Goal: Communication & Community: Share content

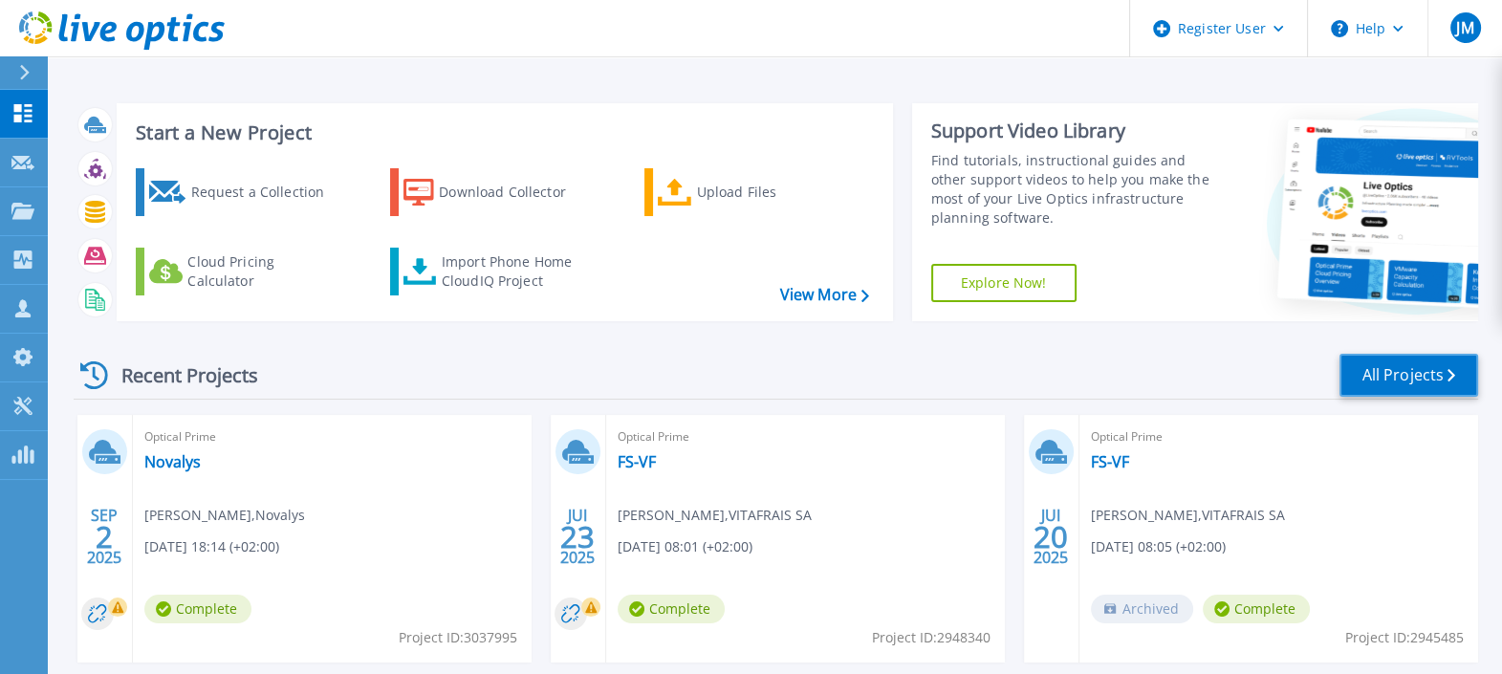
click at [1428, 365] on link "All Projects" at bounding box center [1409, 375] width 139 height 43
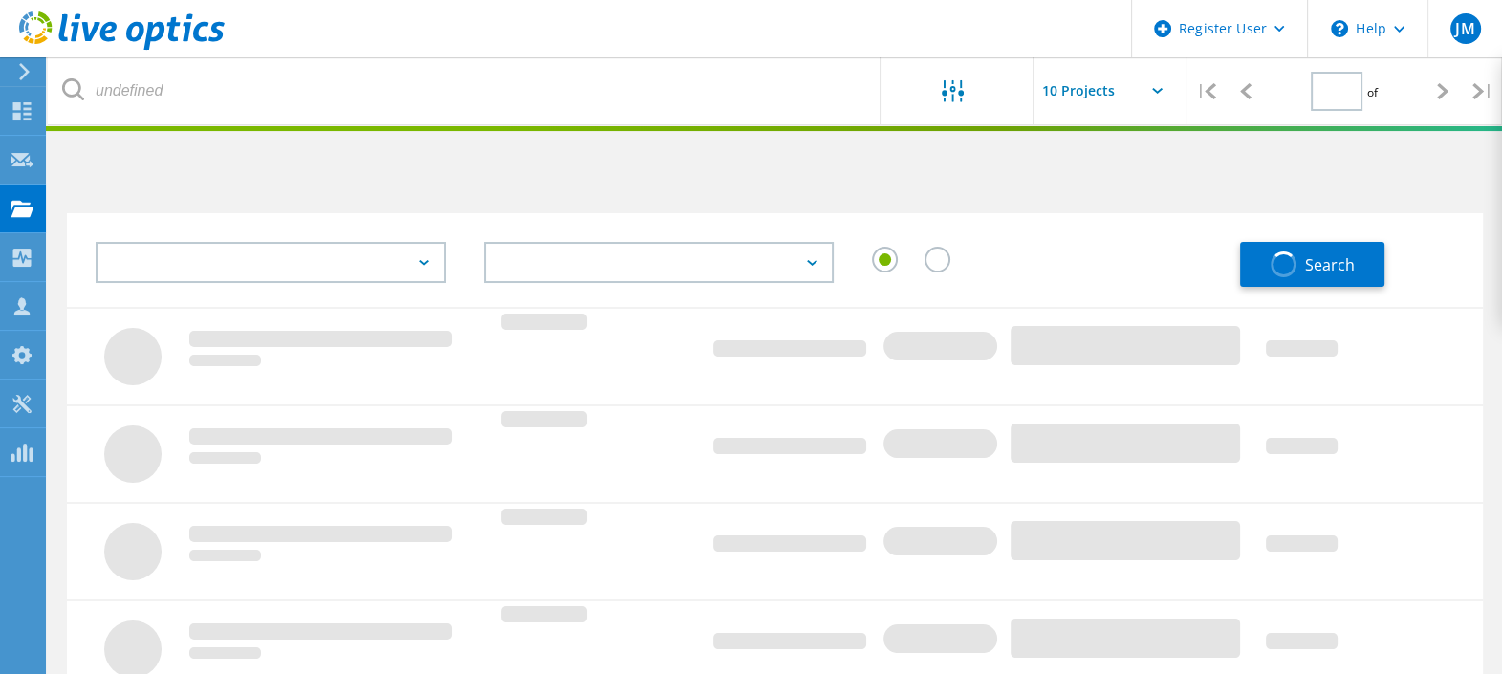
type input "1"
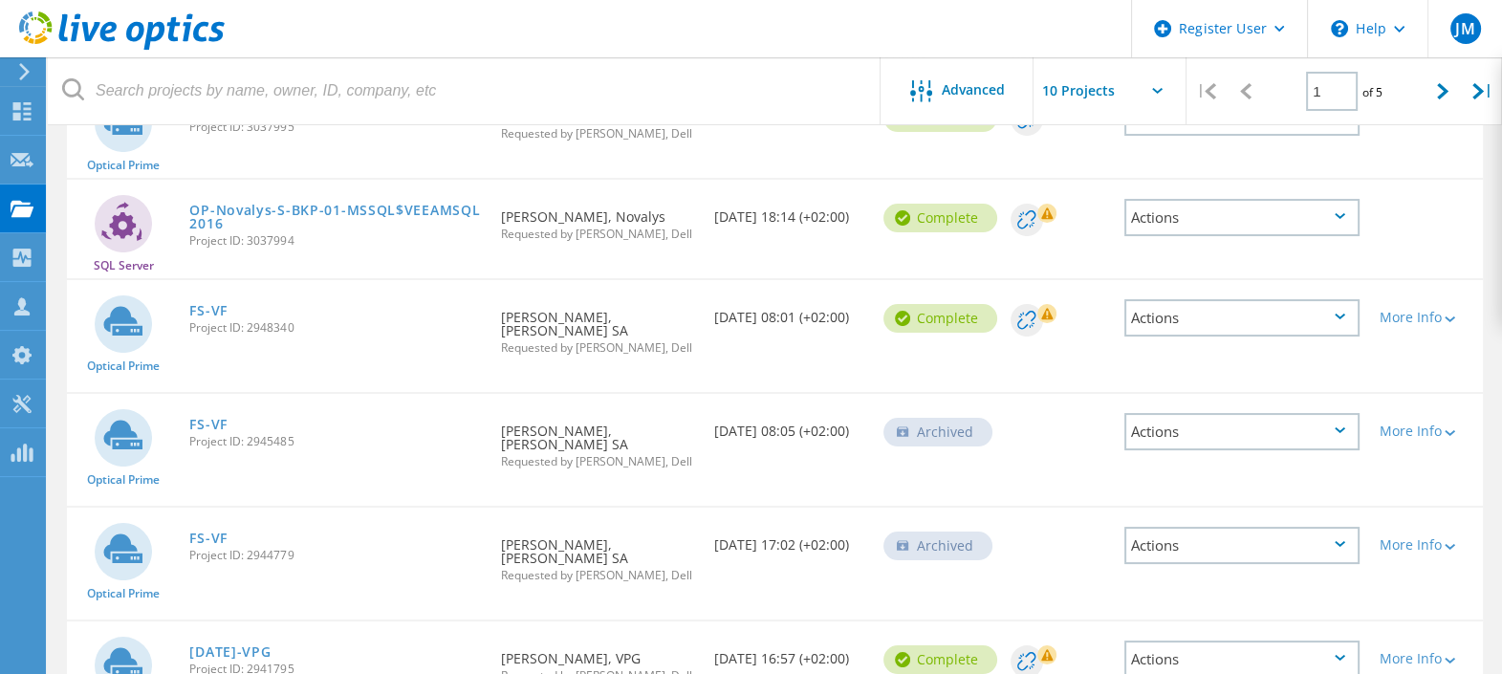
scroll to position [288, 0]
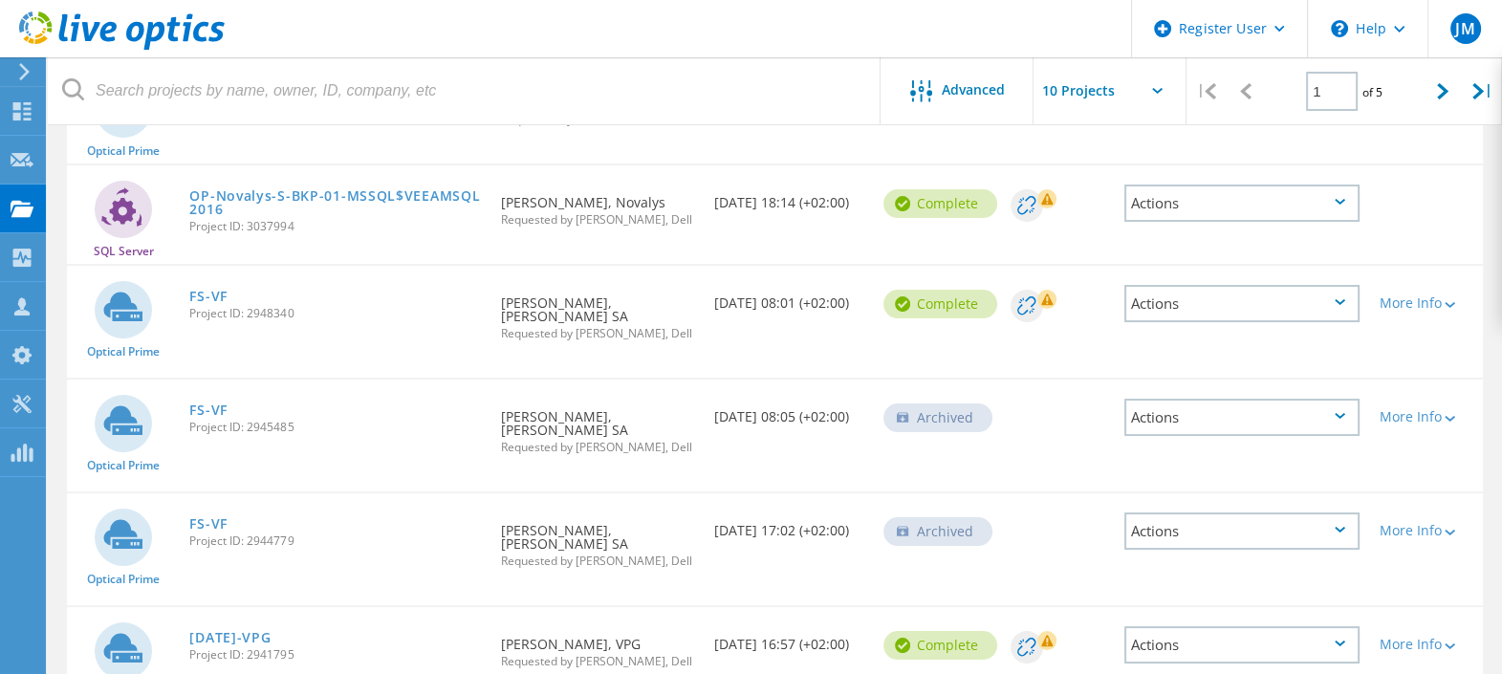
click at [928, 411] on div "Archived" at bounding box center [938, 418] width 109 height 29
click at [1273, 399] on div "Actions" at bounding box center [1242, 417] width 236 height 37
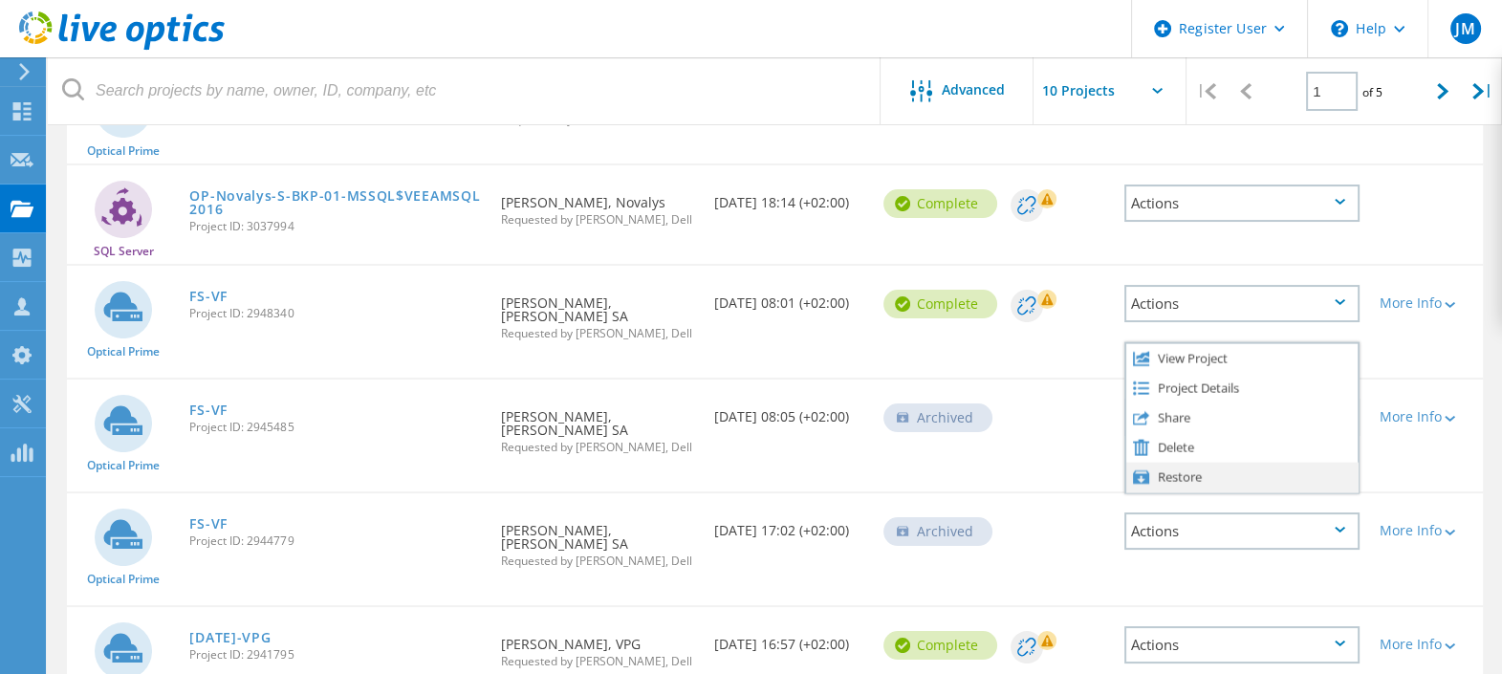
click at [1182, 462] on div "Restore" at bounding box center [1242, 477] width 232 height 30
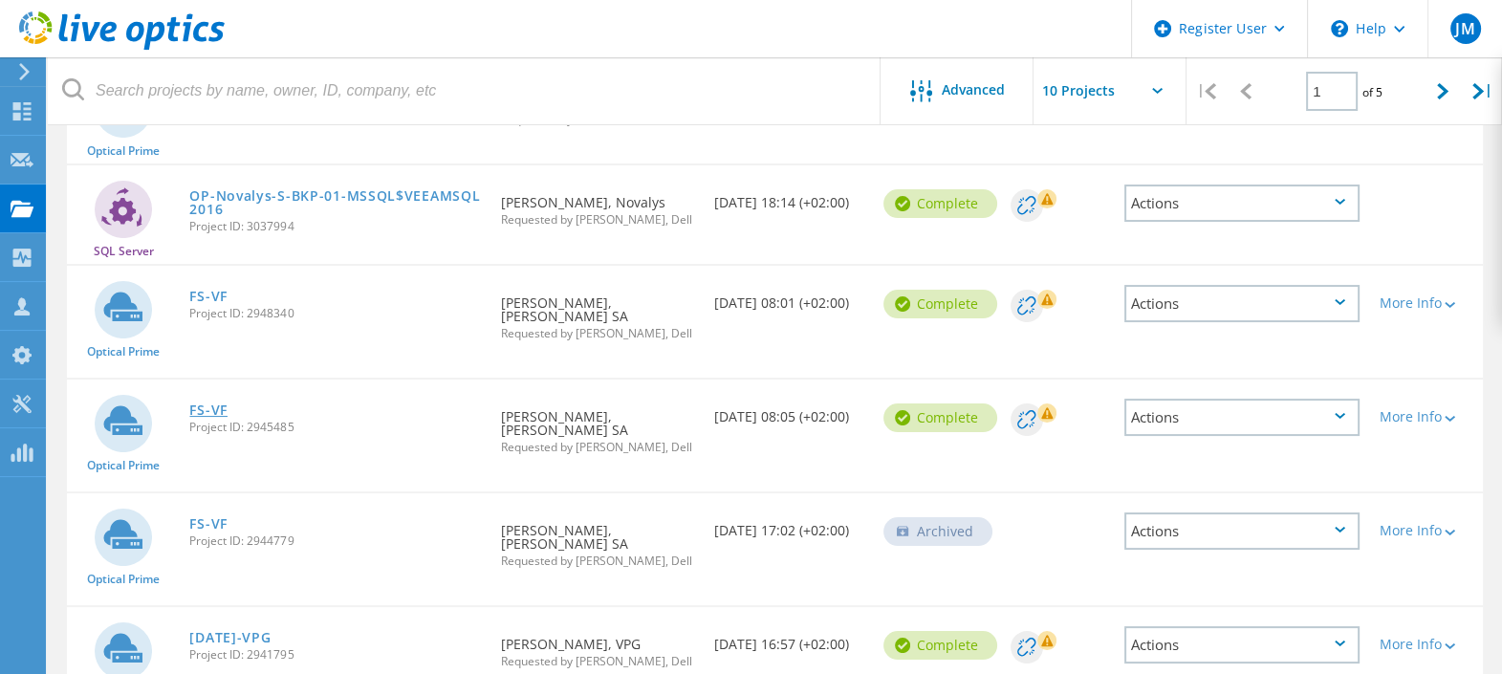
click at [202, 404] on link "FS-VF" at bounding box center [208, 410] width 38 height 13
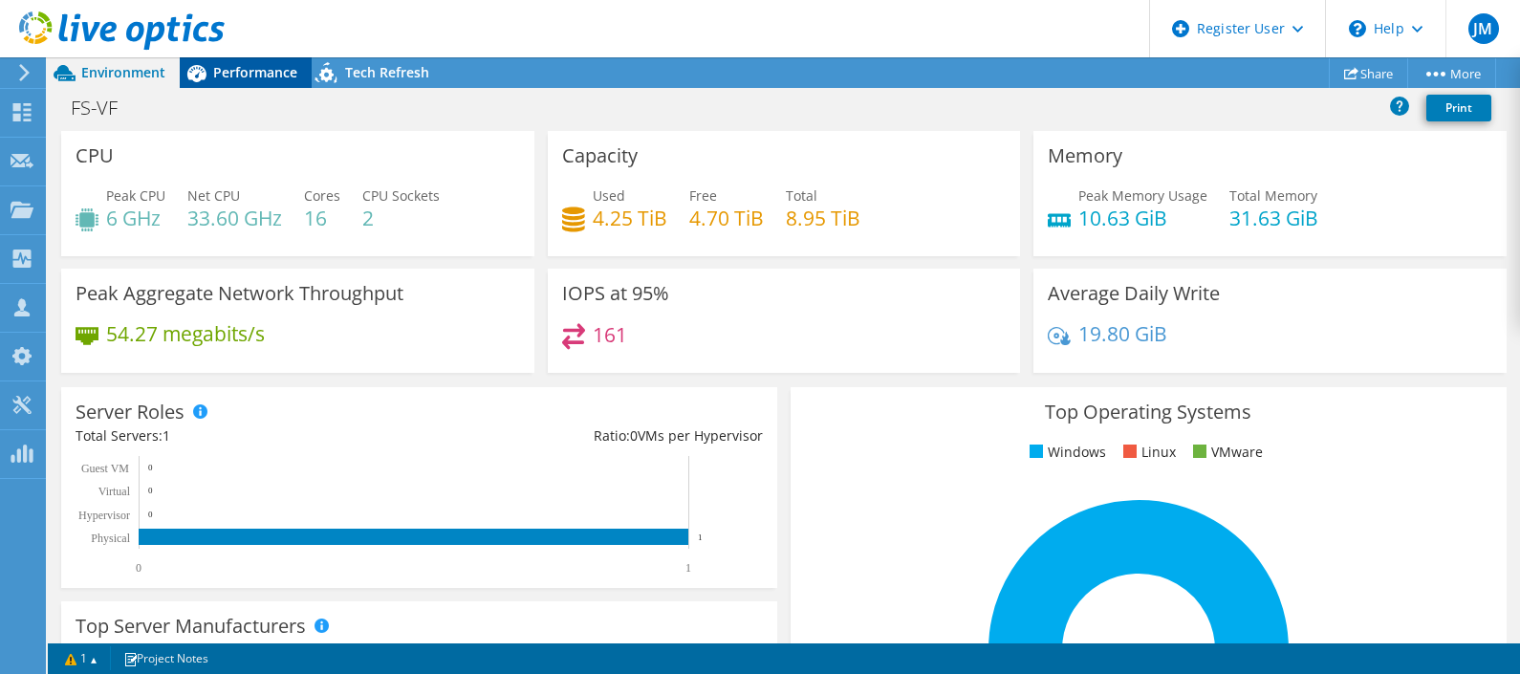
click at [268, 74] on span "Performance" at bounding box center [255, 72] width 84 height 18
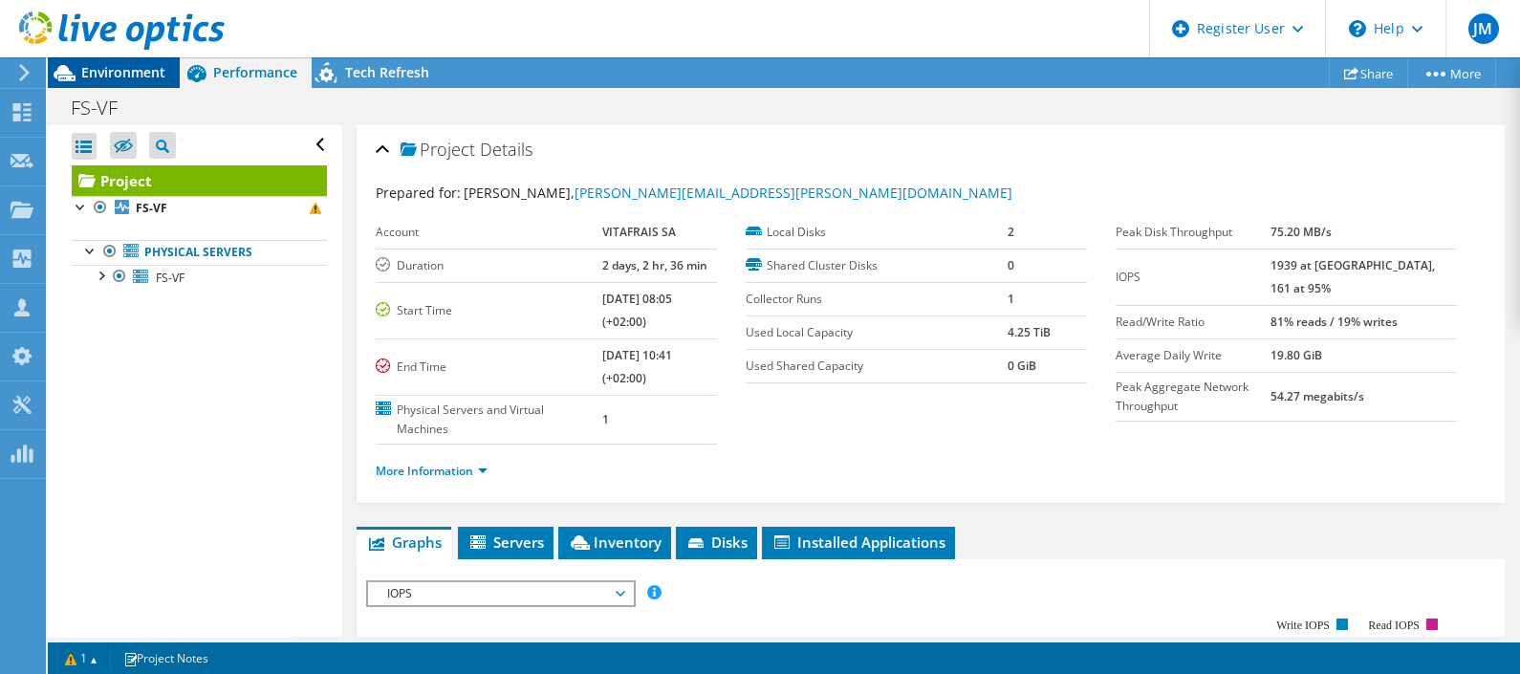
click at [140, 75] on span "Environment" at bounding box center [123, 72] width 84 height 18
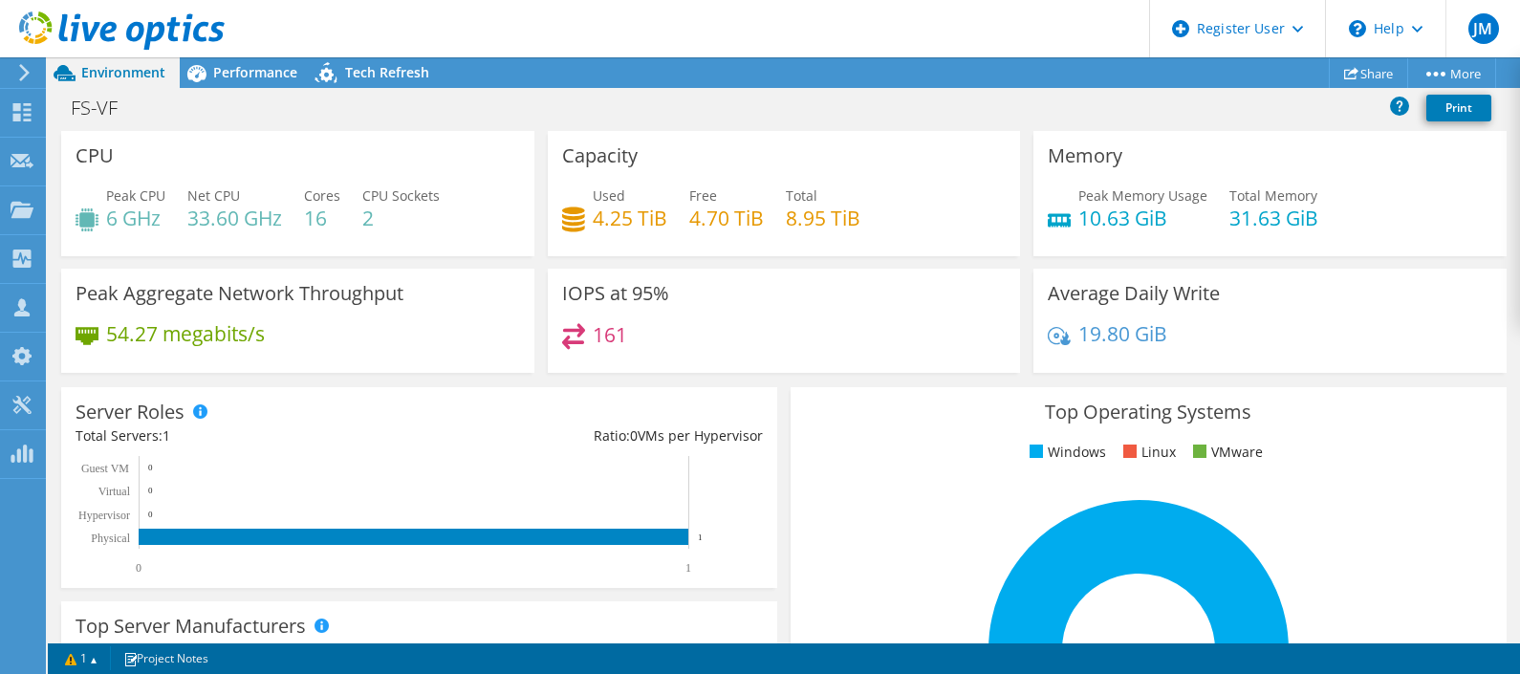
click at [137, 27] on icon at bounding box center [122, 30] width 206 height 39
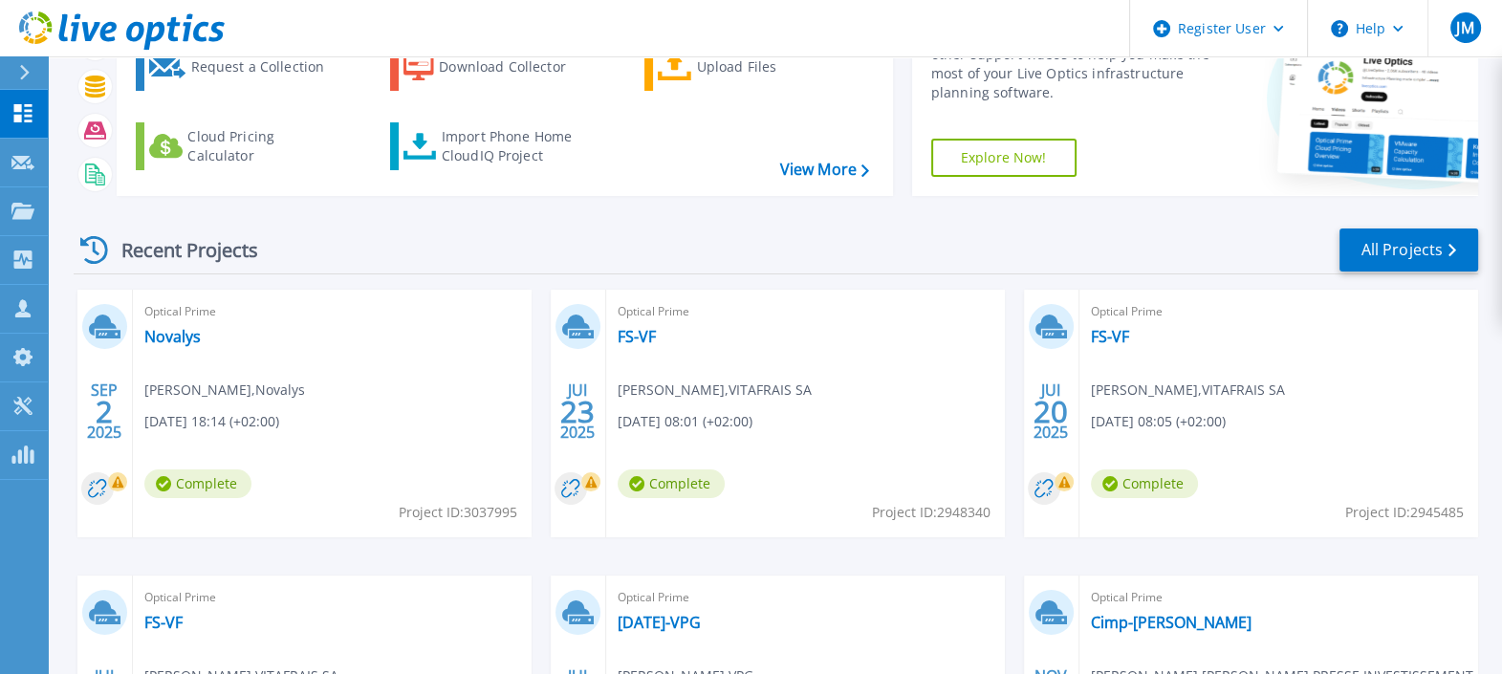
scroll to position [124, 0]
click at [634, 338] on link "FS-VF" at bounding box center [637, 337] width 38 height 19
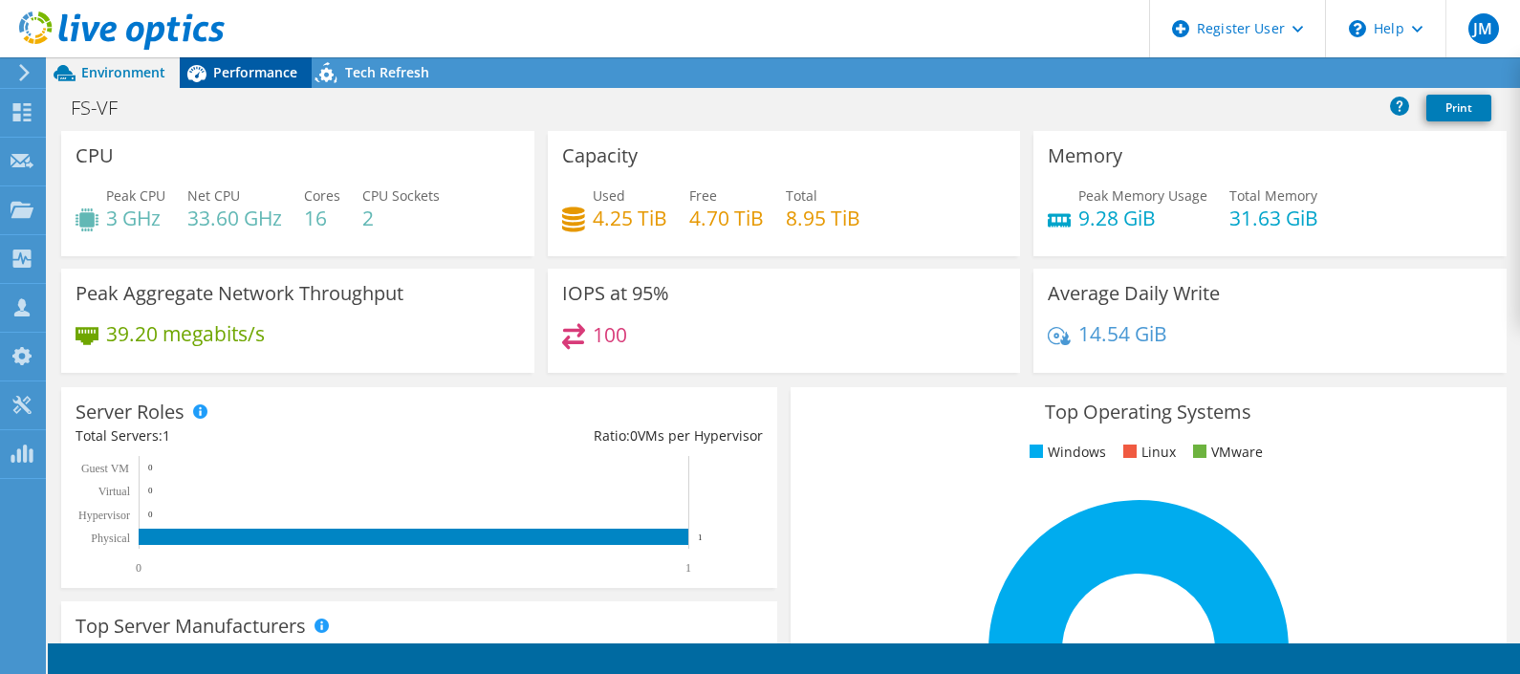
click at [249, 74] on span "Performance" at bounding box center [255, 72] width 84 height 18
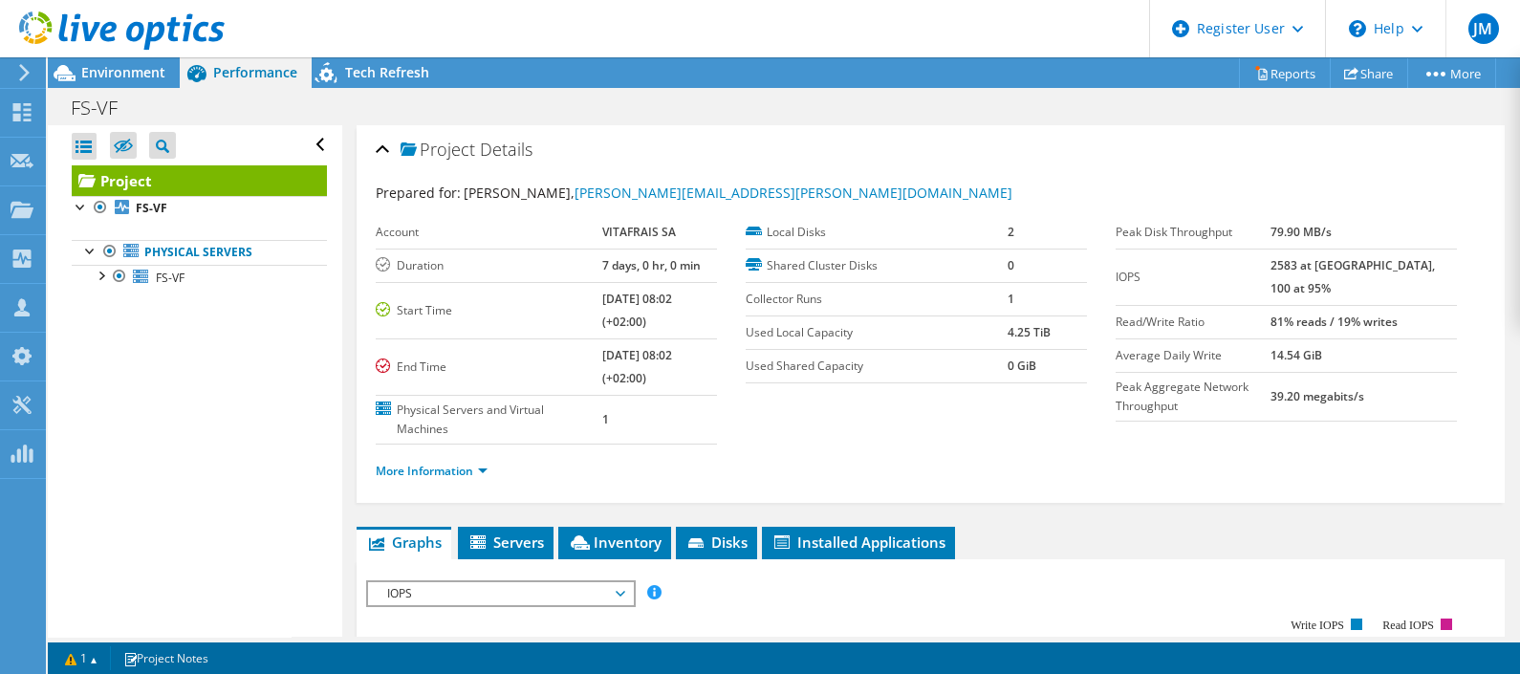
click at [110, 33] on use at bounding box center [122, 30] width 206 height 38
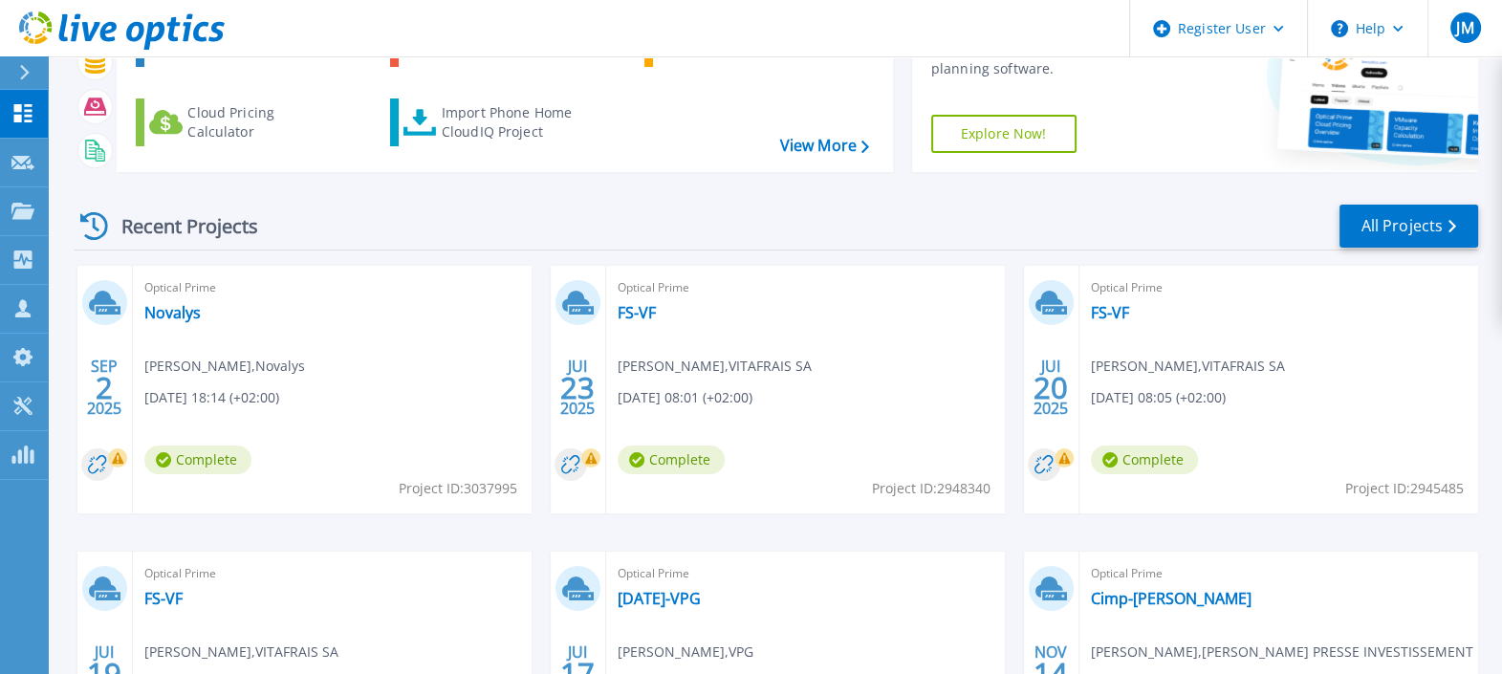
scroll to position [150, 0]
click at [1119, 311] on link "FS-VF" at bounding box center [1110, 311] width 38 height 19
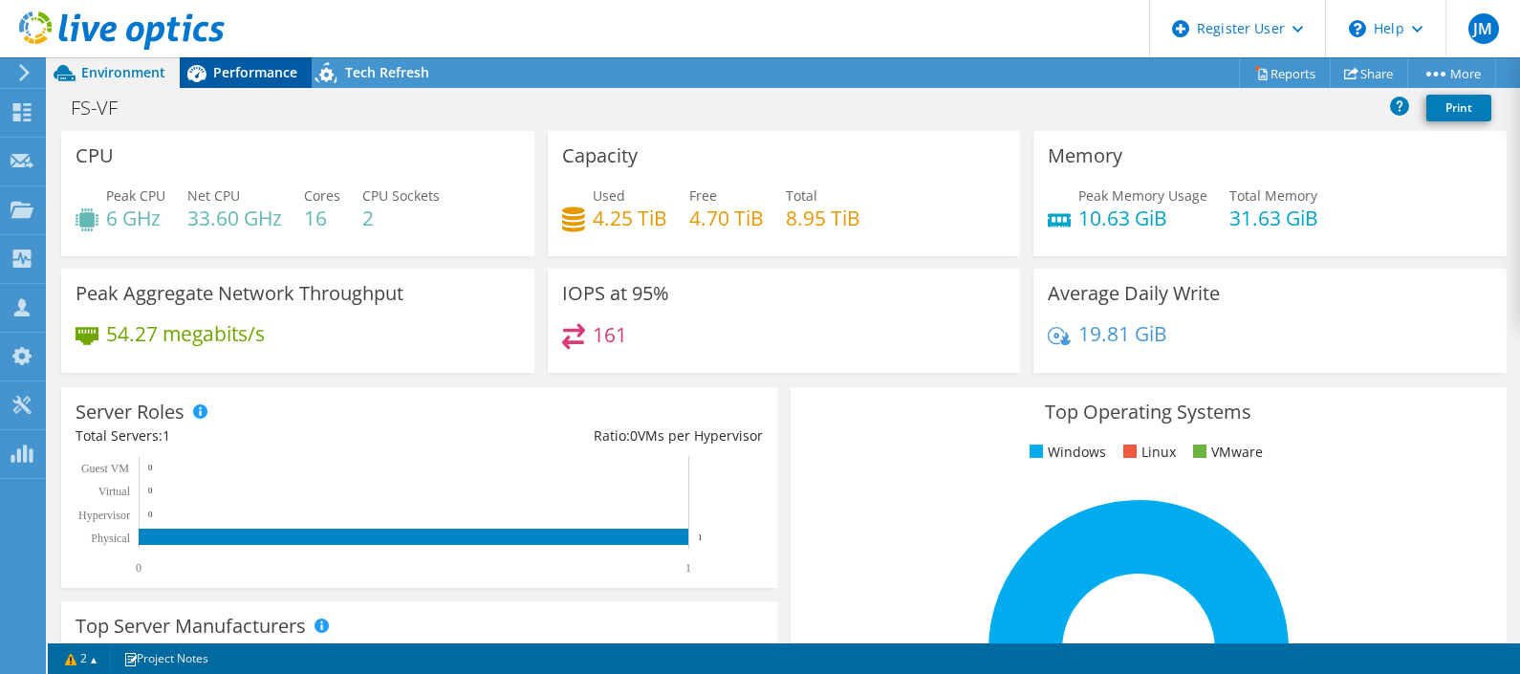
click at [252, 68] on span "Performance" at bounding box center [255, 72] width 84 height 18
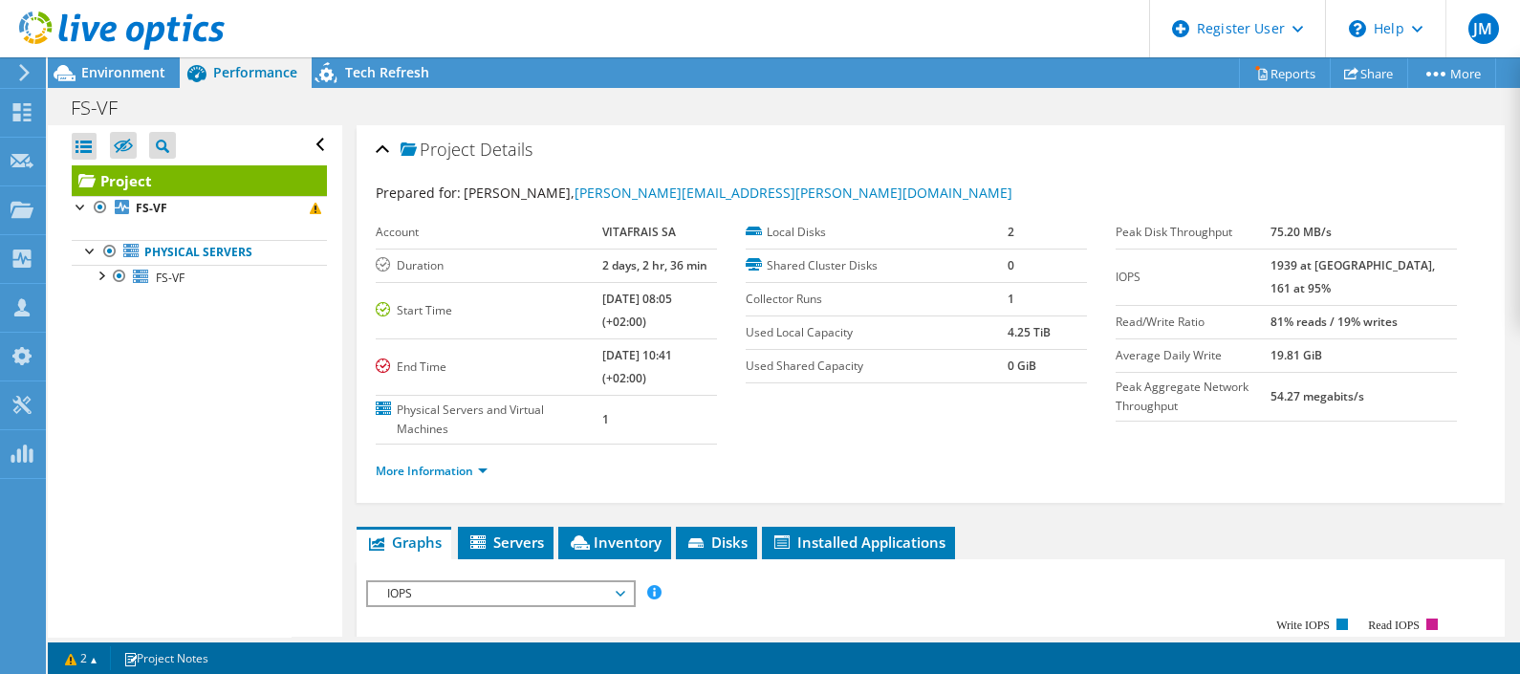
click at [102, 34] on use at bounding box center [122, 30] width 206 height 38
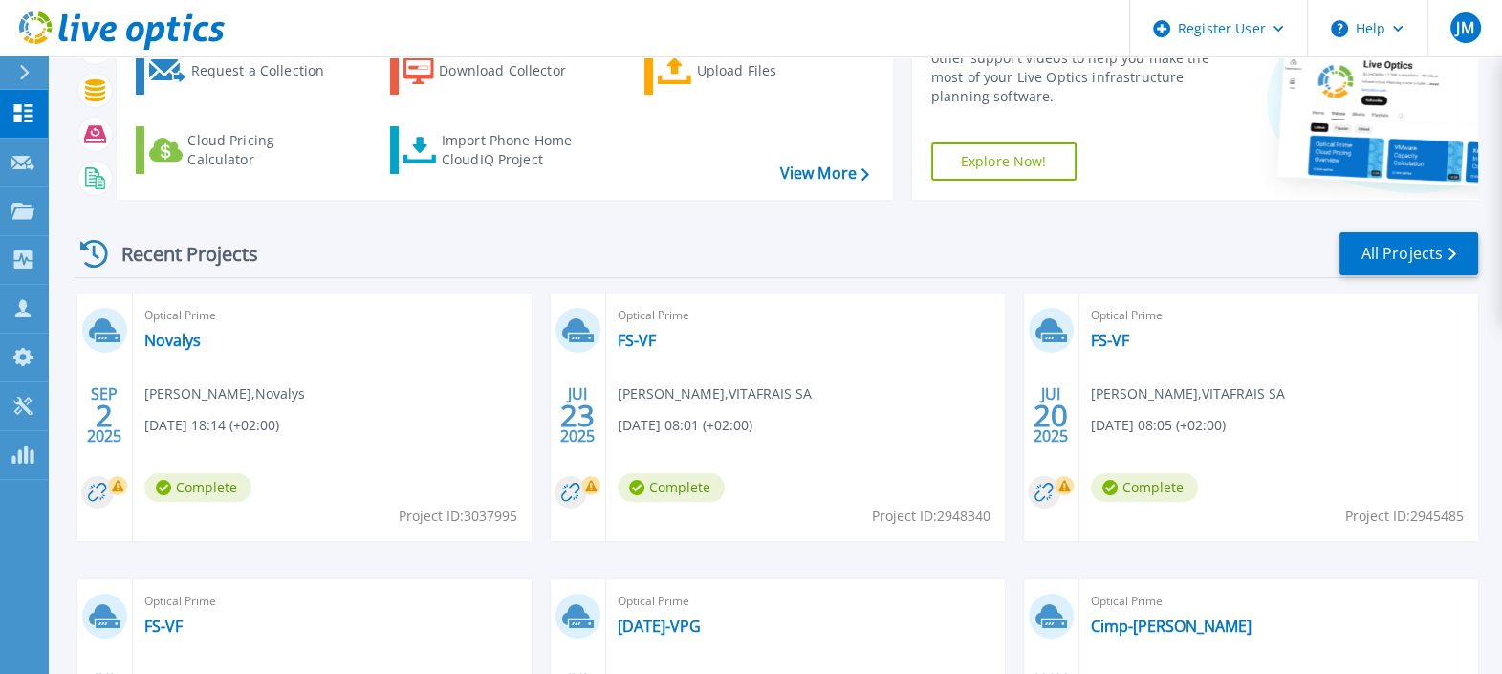
scroll to position [385, 0]
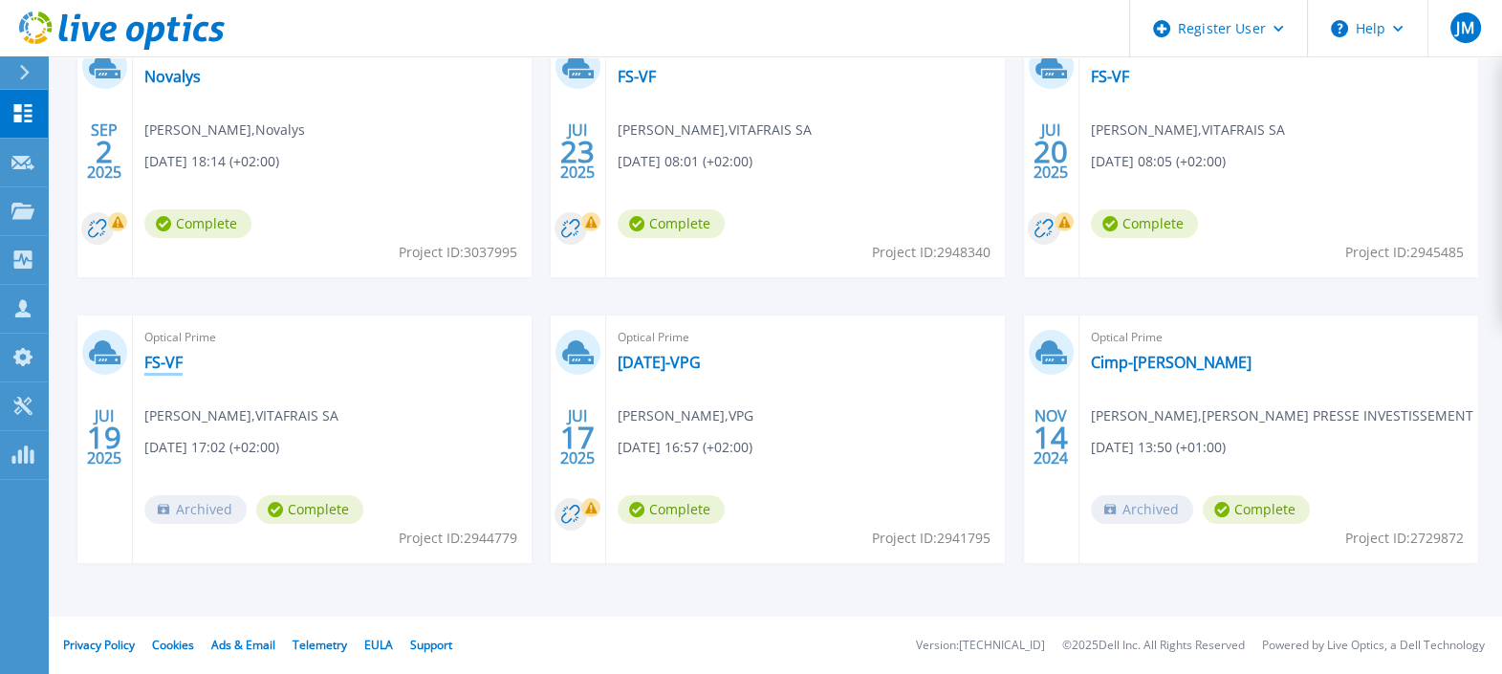
click at [178, 360] on link "FS-VF" at bounding box center [163, 362] width 38 height 19
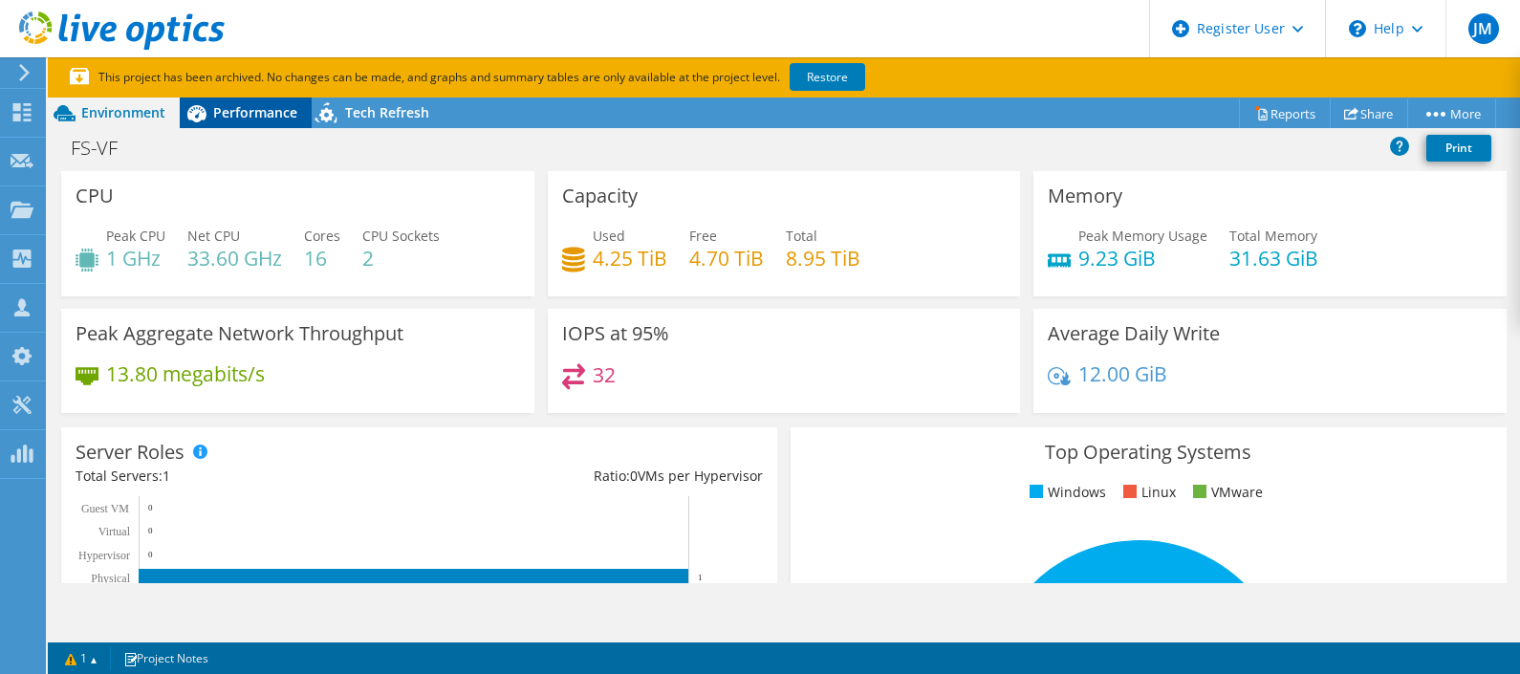
click at [239, 113] on span "Performance" at bounding box center [255, 112] width 84 height 18
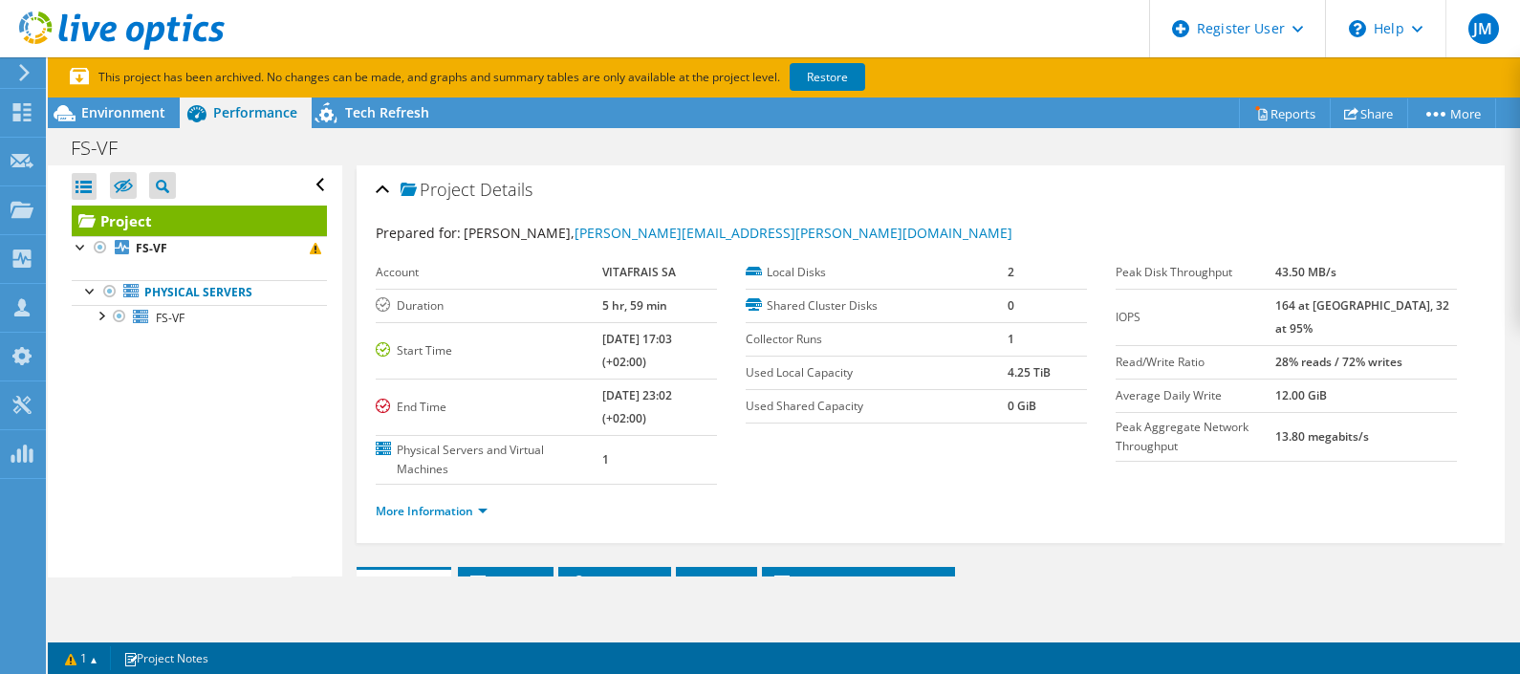
click at [86, 32] on use at bounding box center [122, 30] width 206 height 38
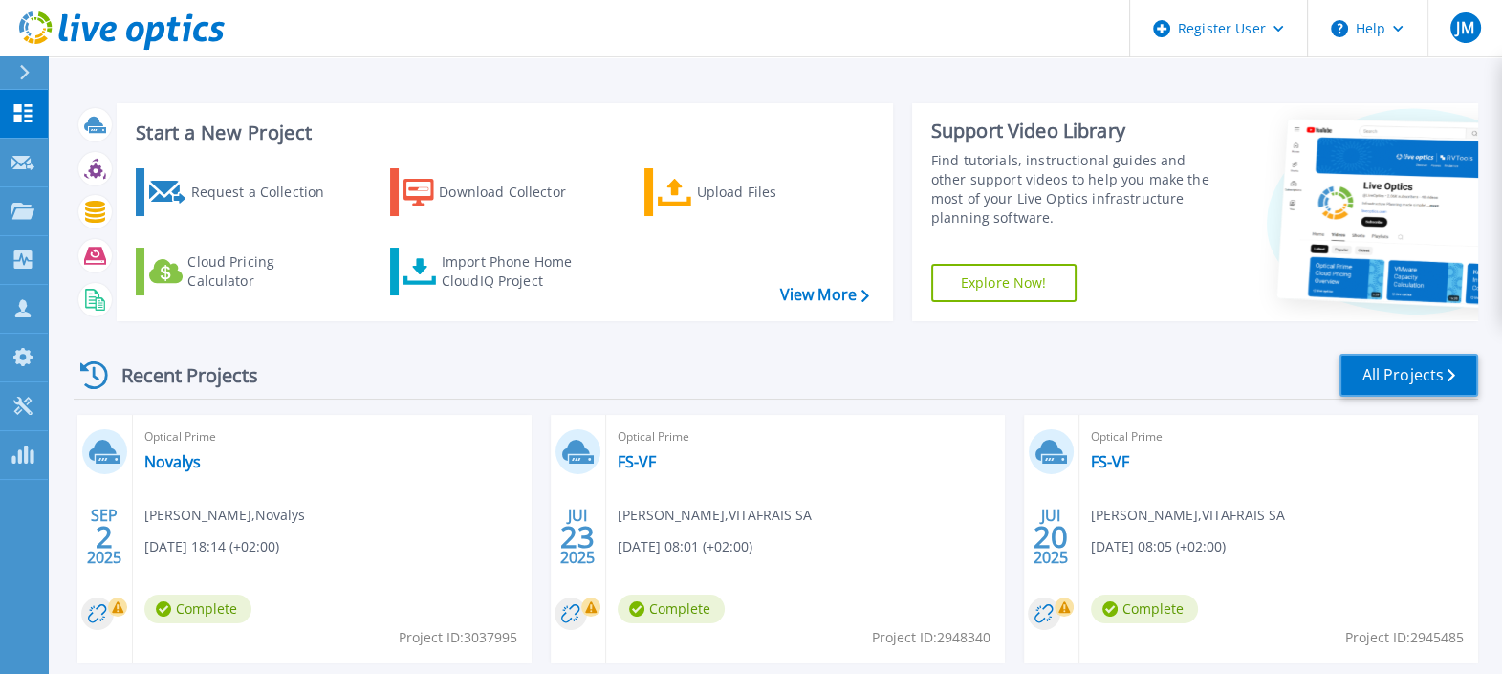
click at [1391, 382] on link "All Projects" at bounding box center [1409, 375] width 139 height 43
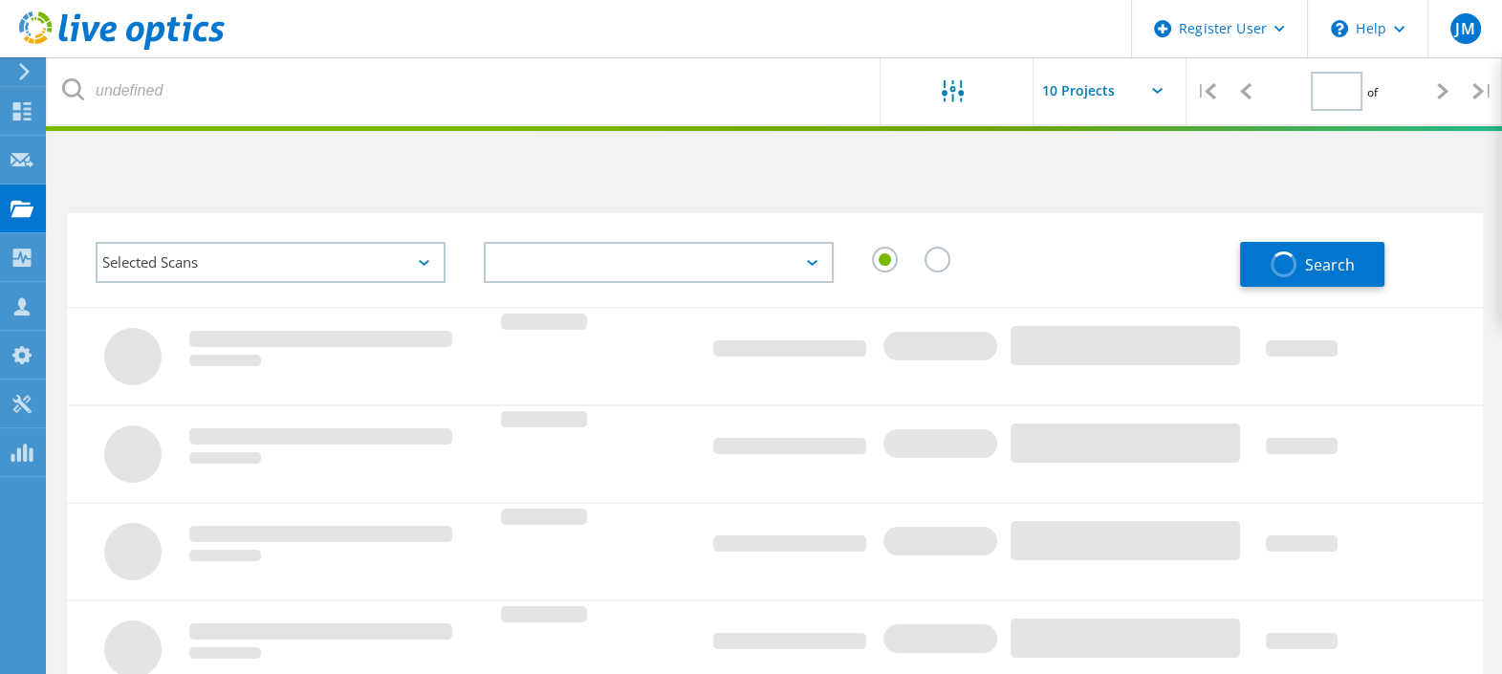
type input "1"
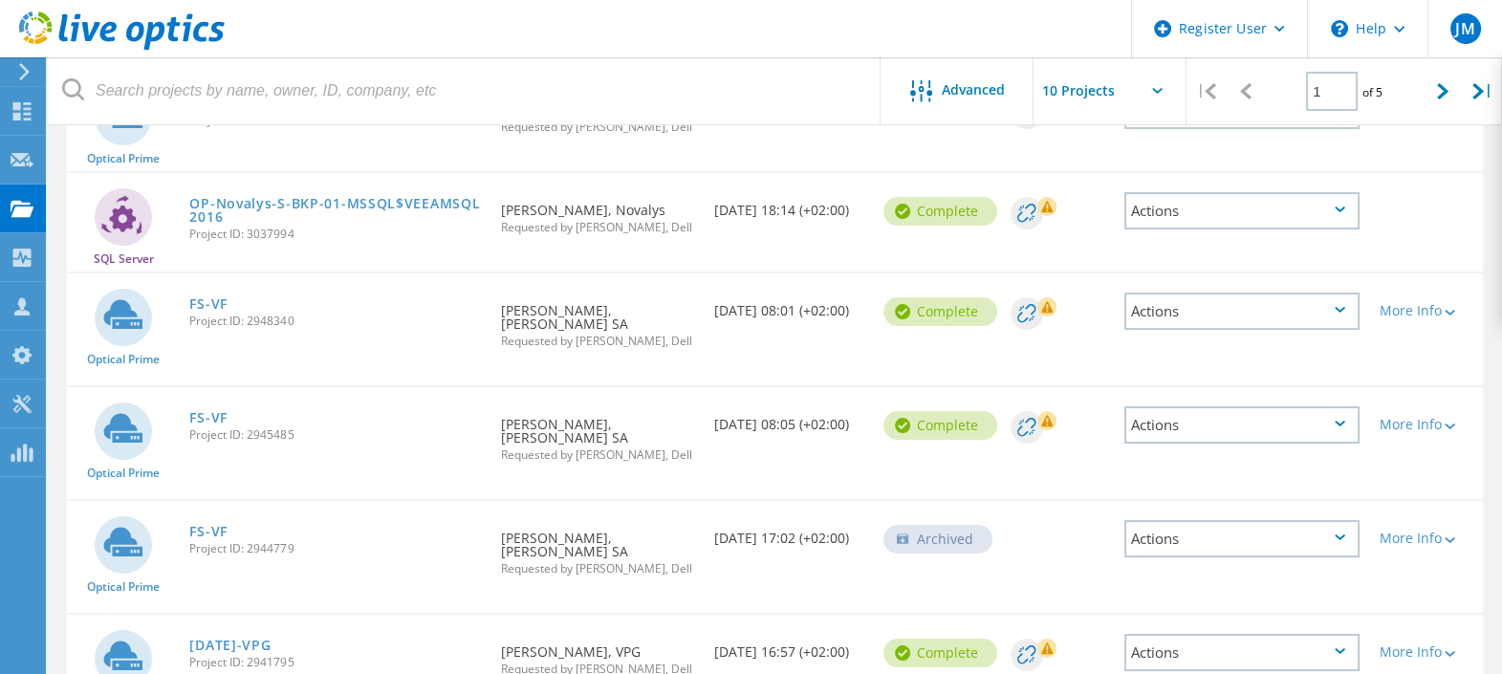
scroll to position [282, 0]
click at [204, 523] on link "FS-VF" at bounding box center [208, 529] width 38 height 13
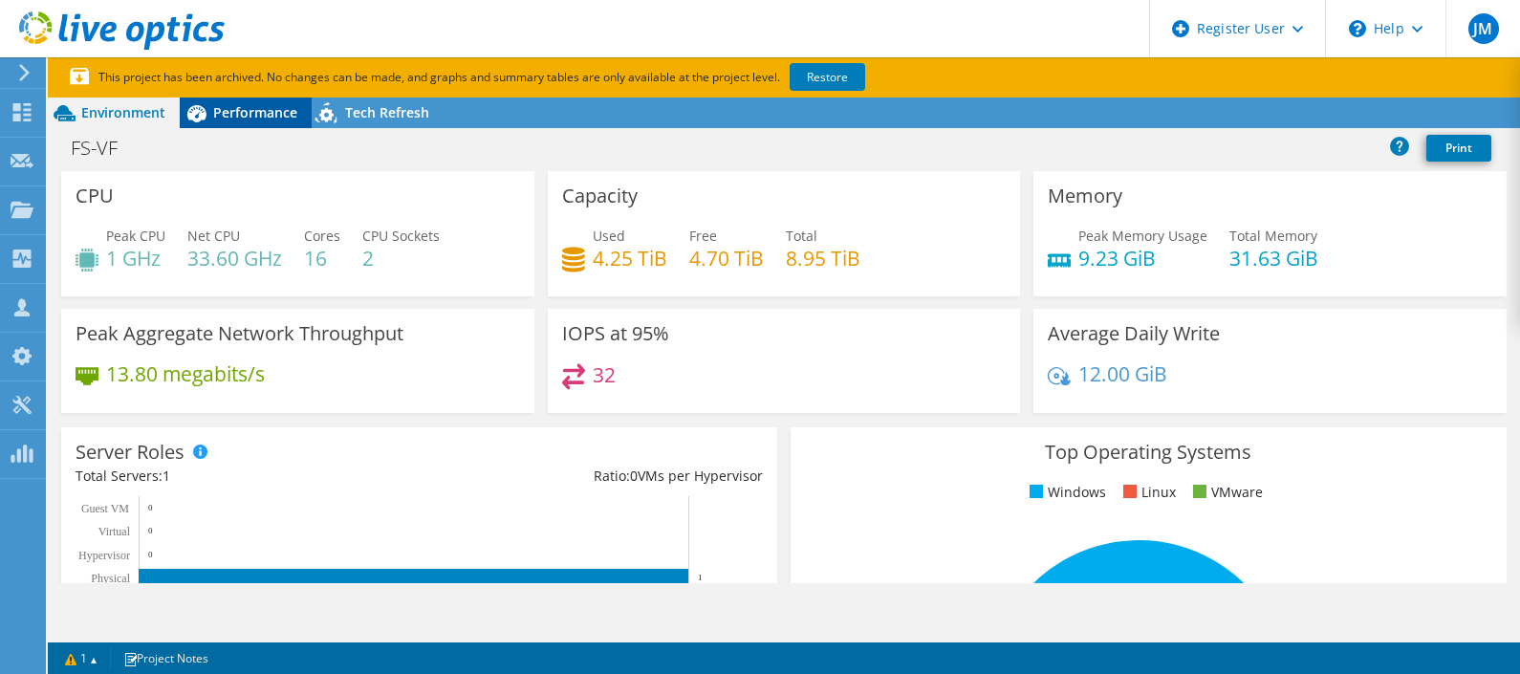
click at [266, 112] on span "Performance" at bounding box center [255, 112] width 84 height 18
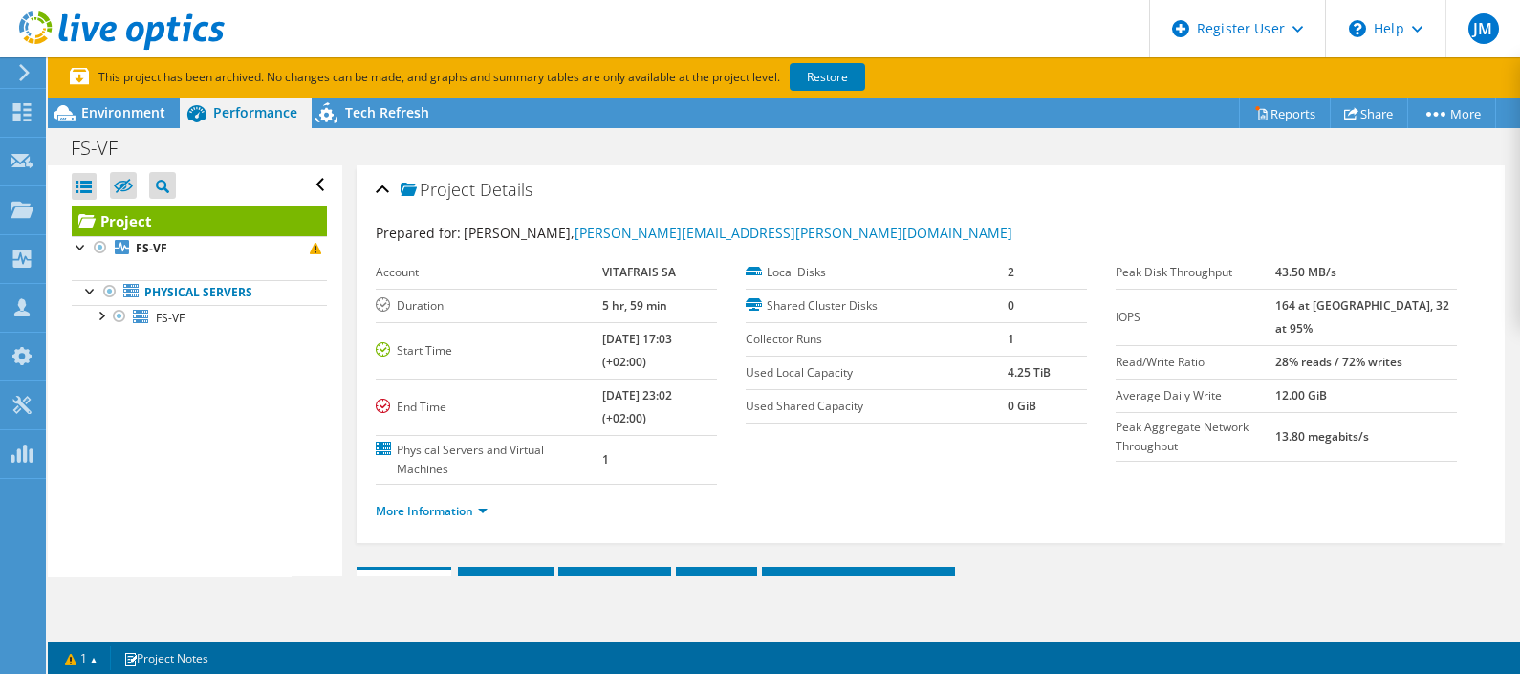
click at [138, 31] on icon at bounding box center [122, 30] width 206 height 39
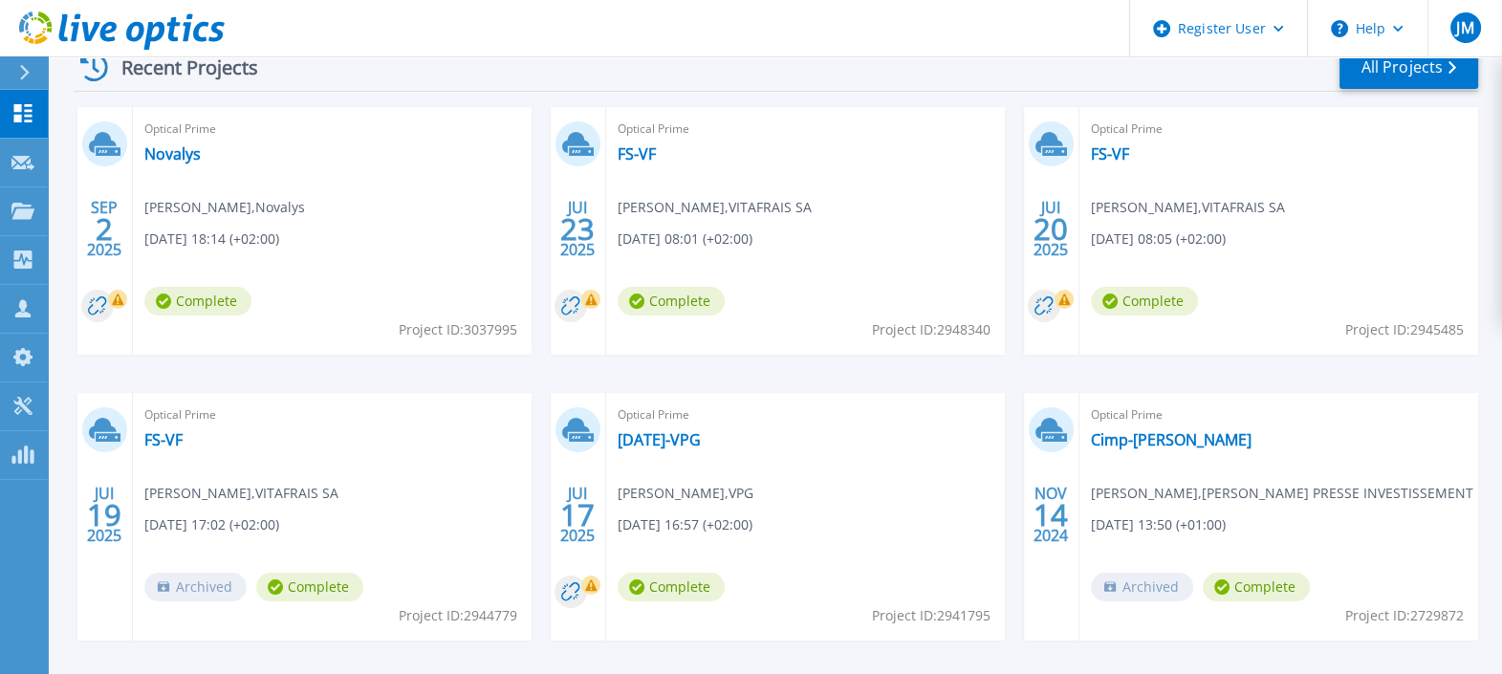
scroll to position [316, 0]
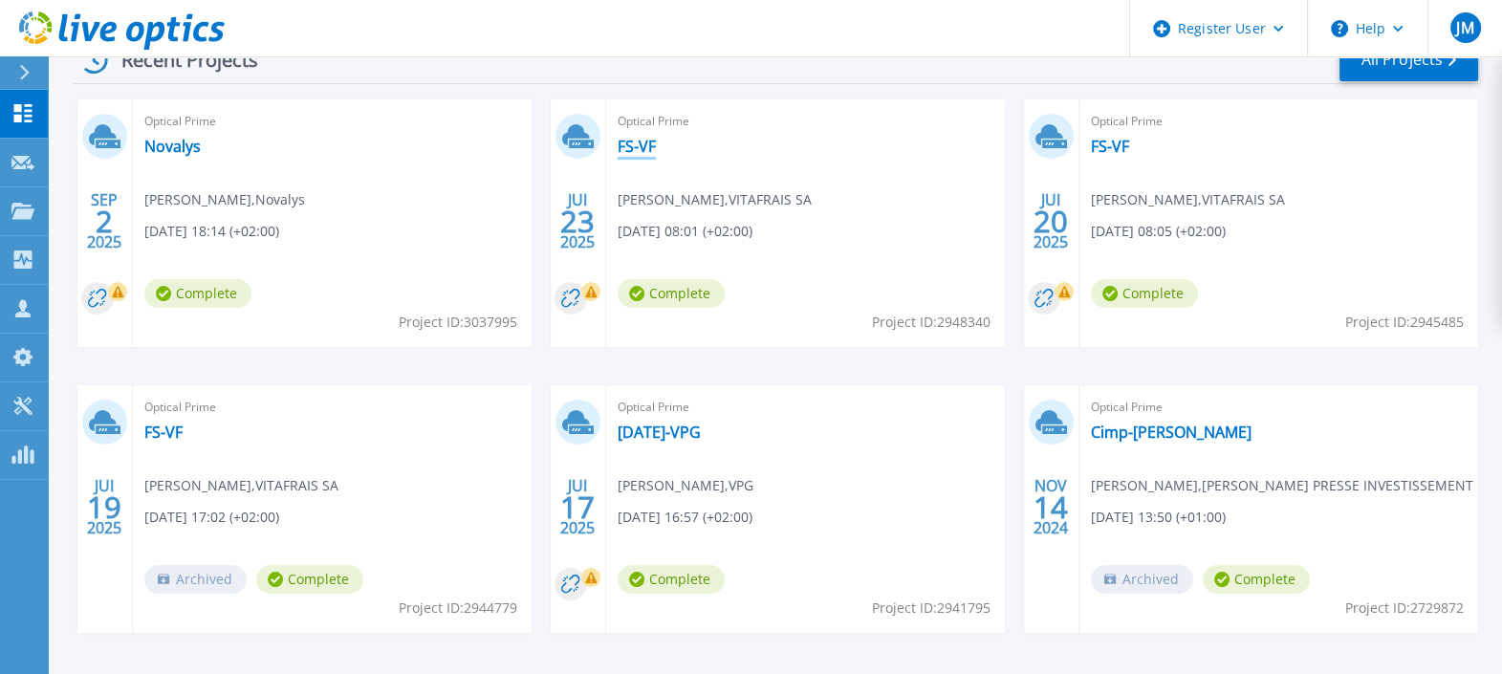
click at [636, 141] on link "FS-VF" at bounding box center [637, 146] width 38 height 19
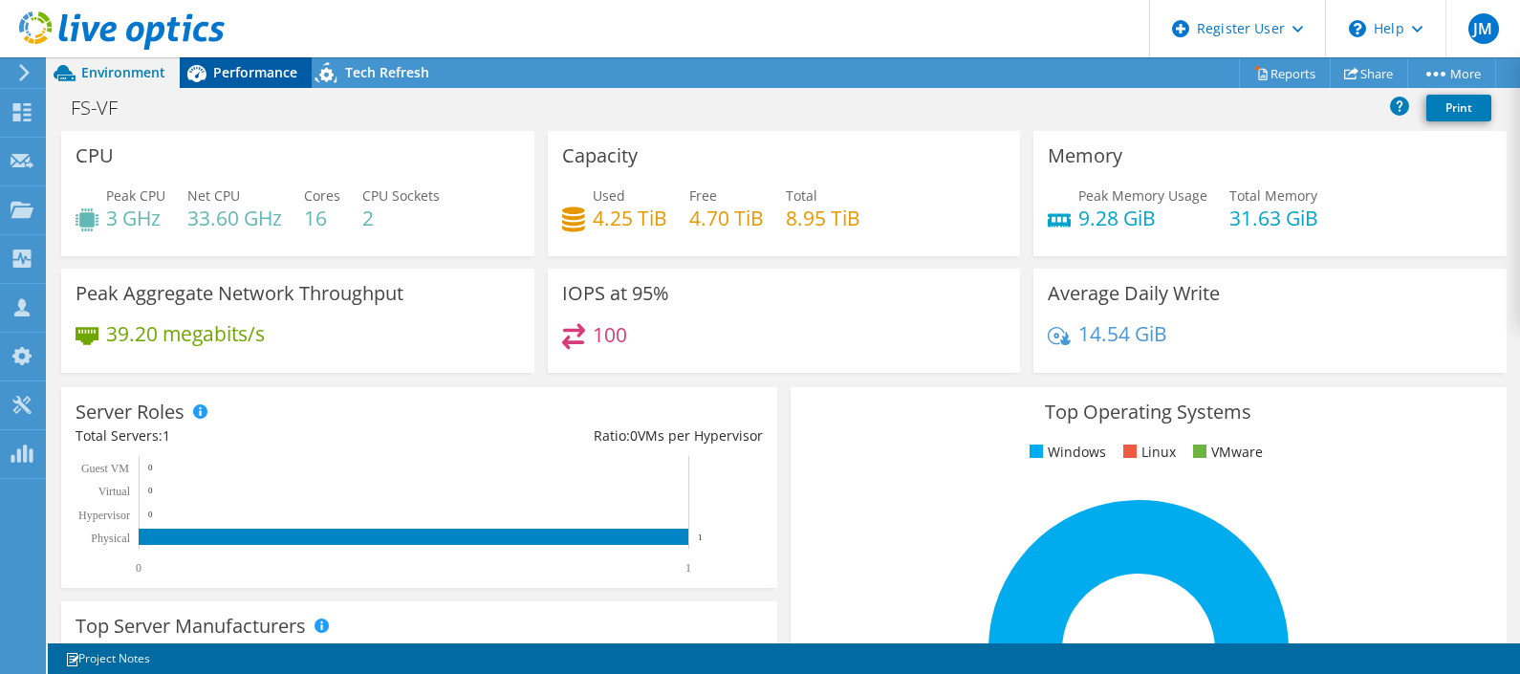
click at [252, 72] on span "Performance" at bounding box center [255, 72] width 84 height 18
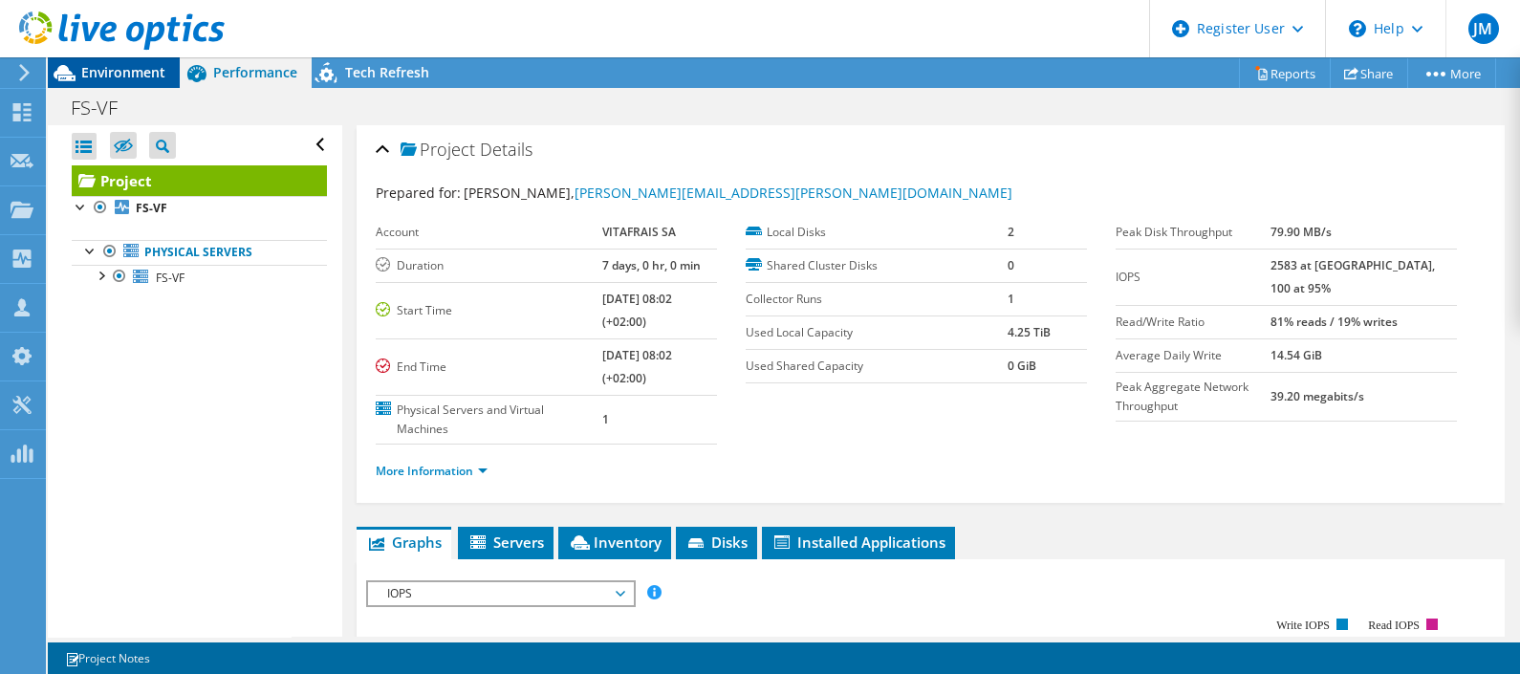
click at [123, 71] on span "Environment" at bounding box center [123, 72] width 84 height 18
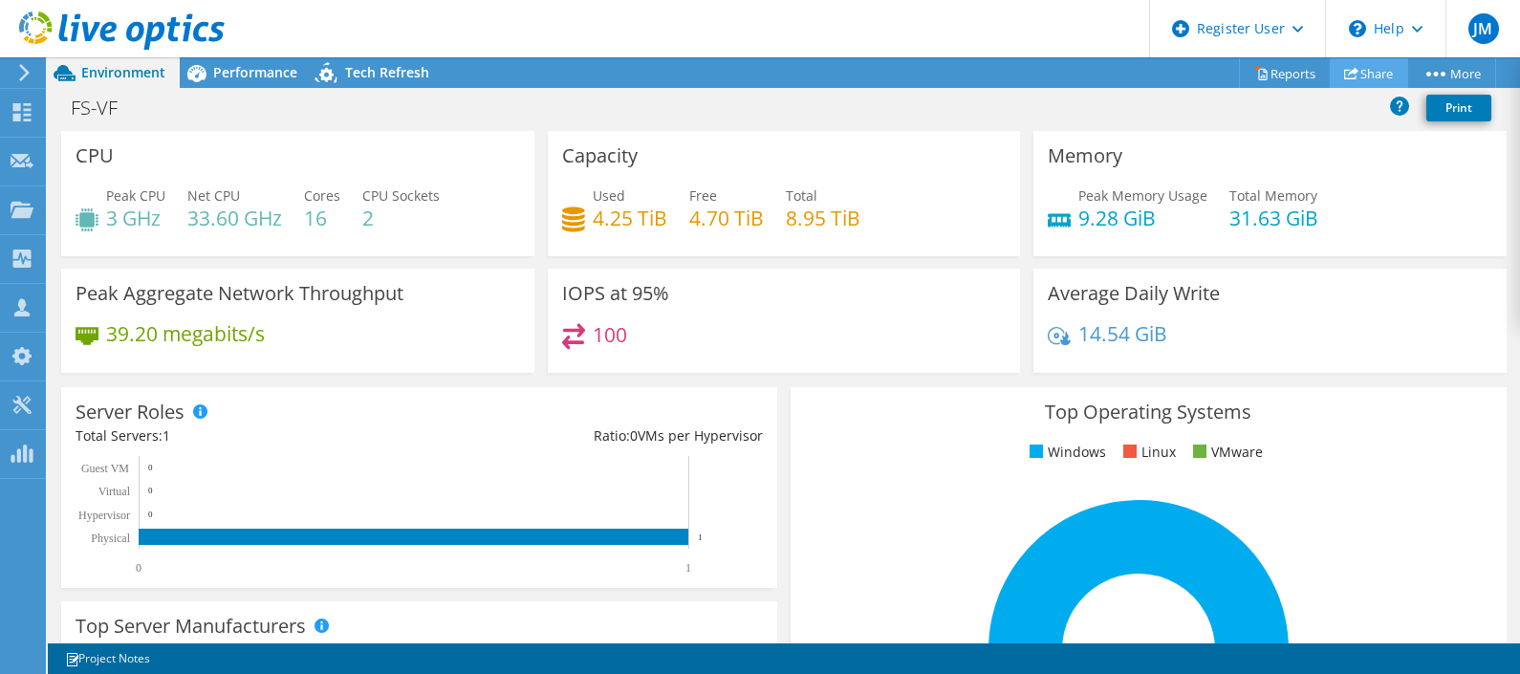
click at [1372, 75] on link "Share" at bounding box center [1369, 73] width 78 height 30
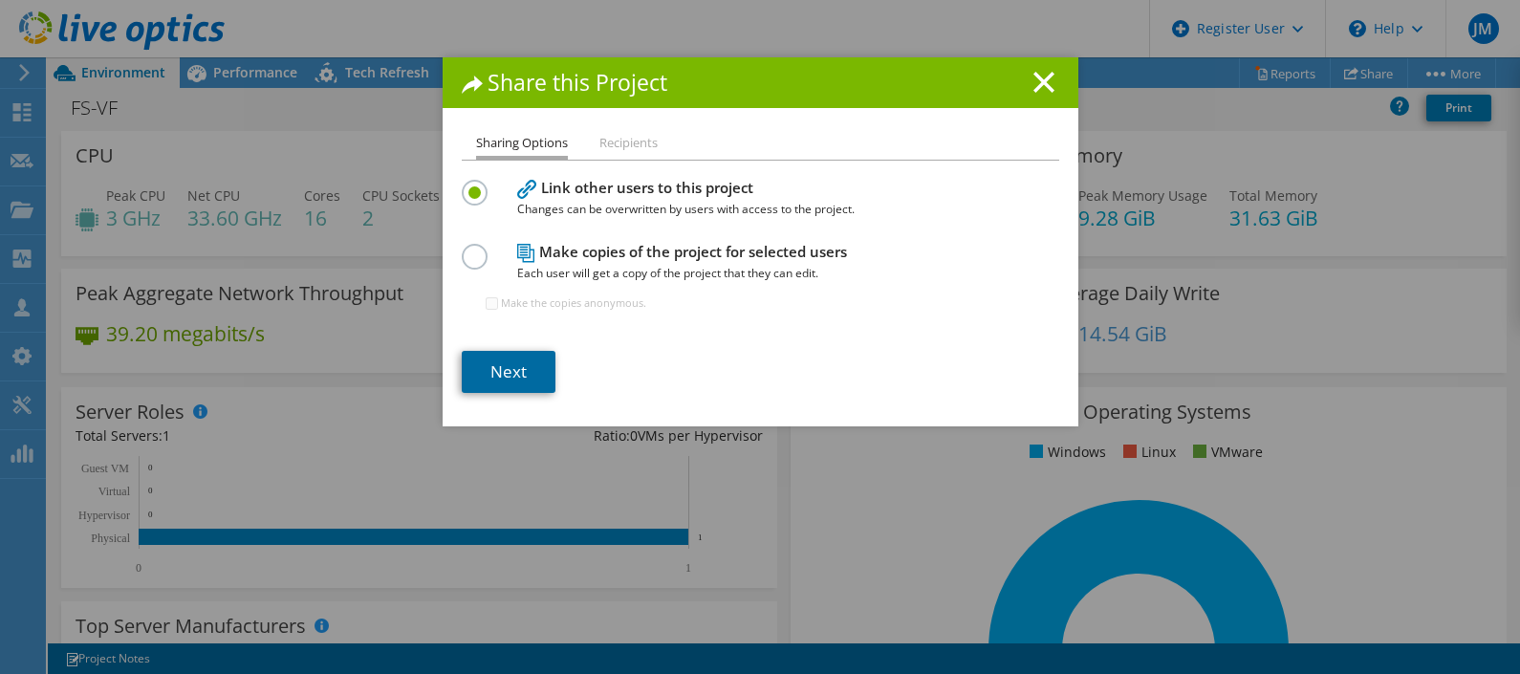
click at [490, 364] on link "Next" at bounding box center [509, 372] width 94 height 42
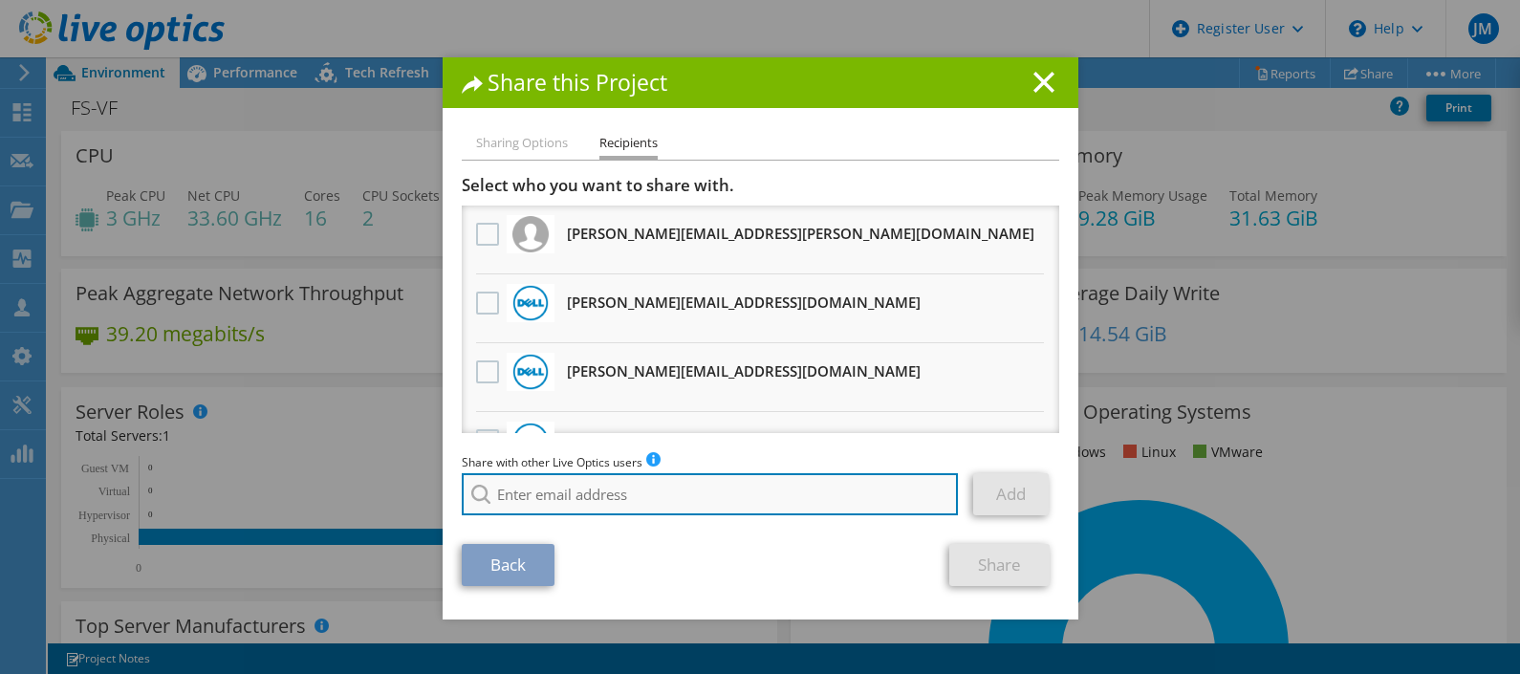
click at [560, 484] on input "search" at bounding box center [710, 494] width 497 height 42
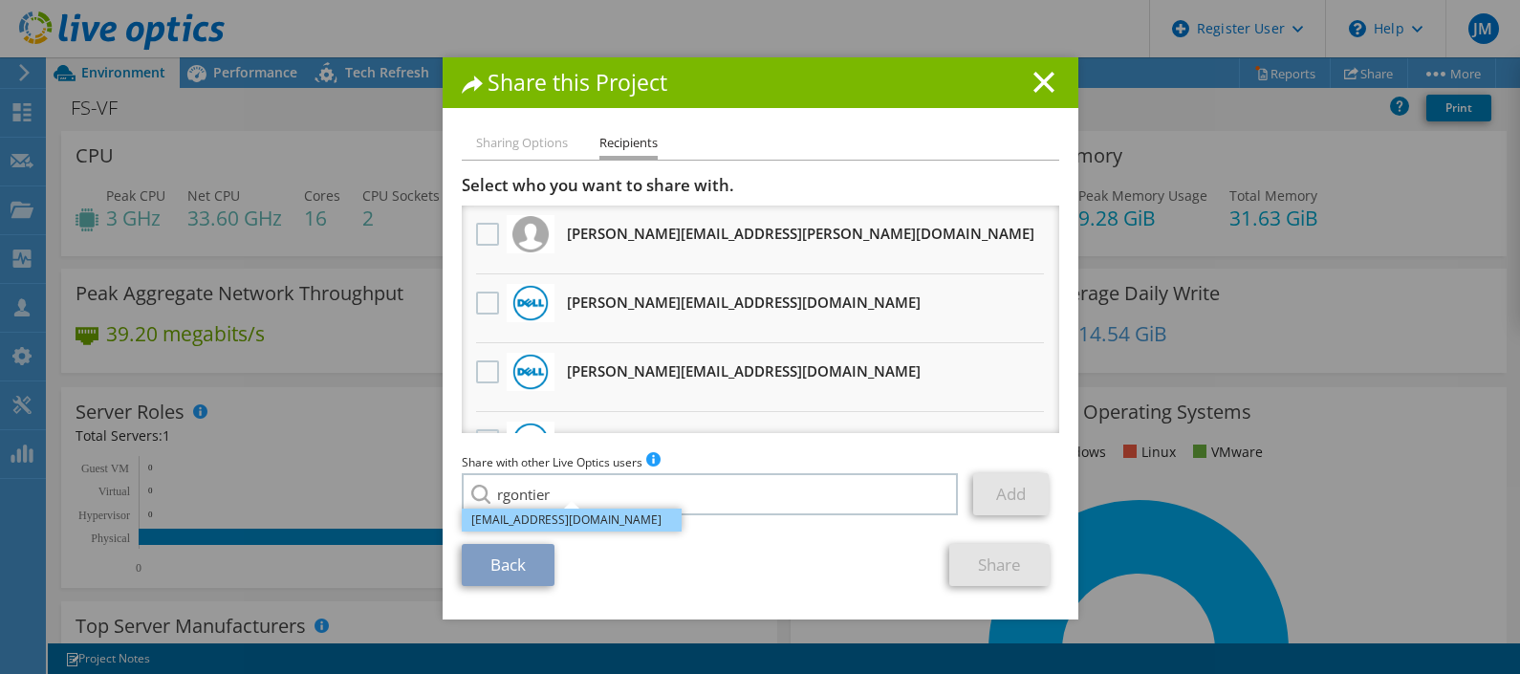
click at [524, 518] on li "rgontier@mti.com" at bounding box center [572, 520] width 220 height 23
type input "rgontier@mti.com"
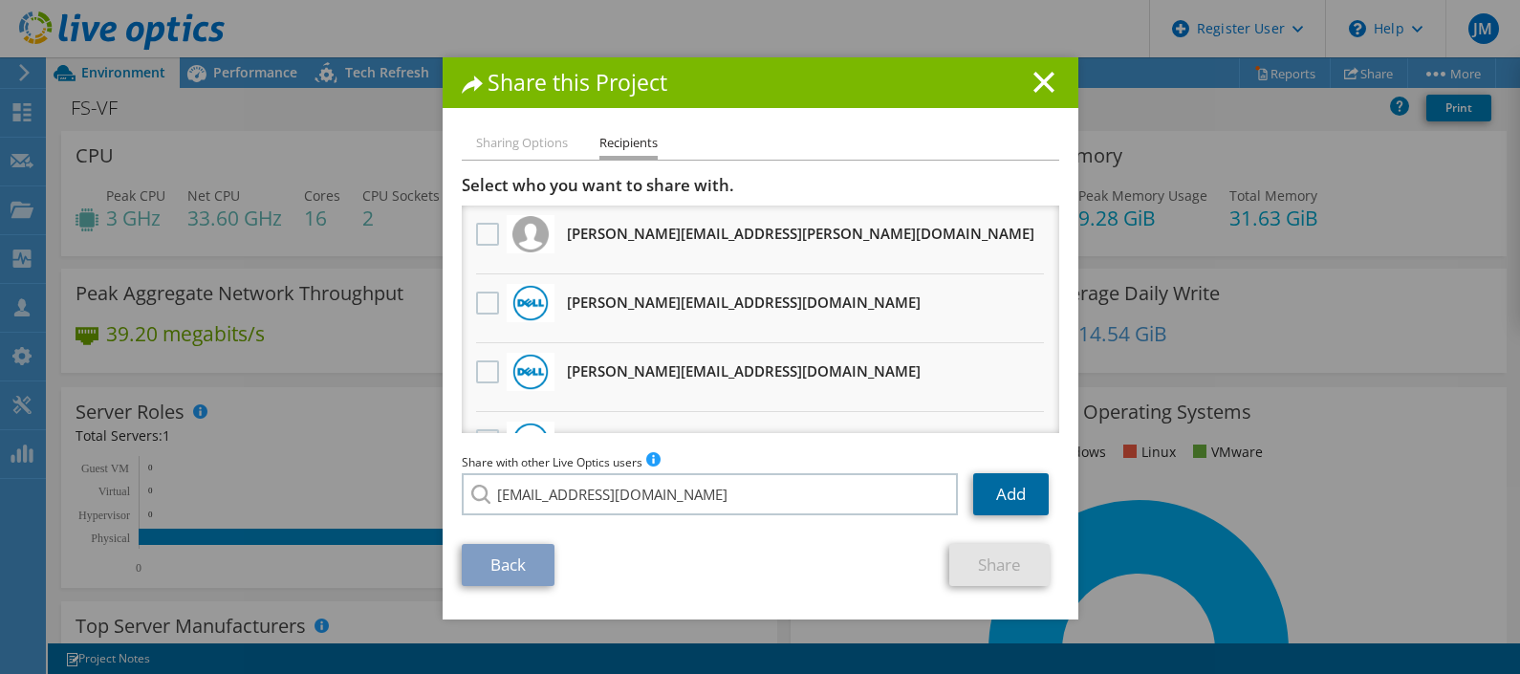
click at [1001, 503] on link "Add" at bounding box center [1011, 494] width 76 height 42
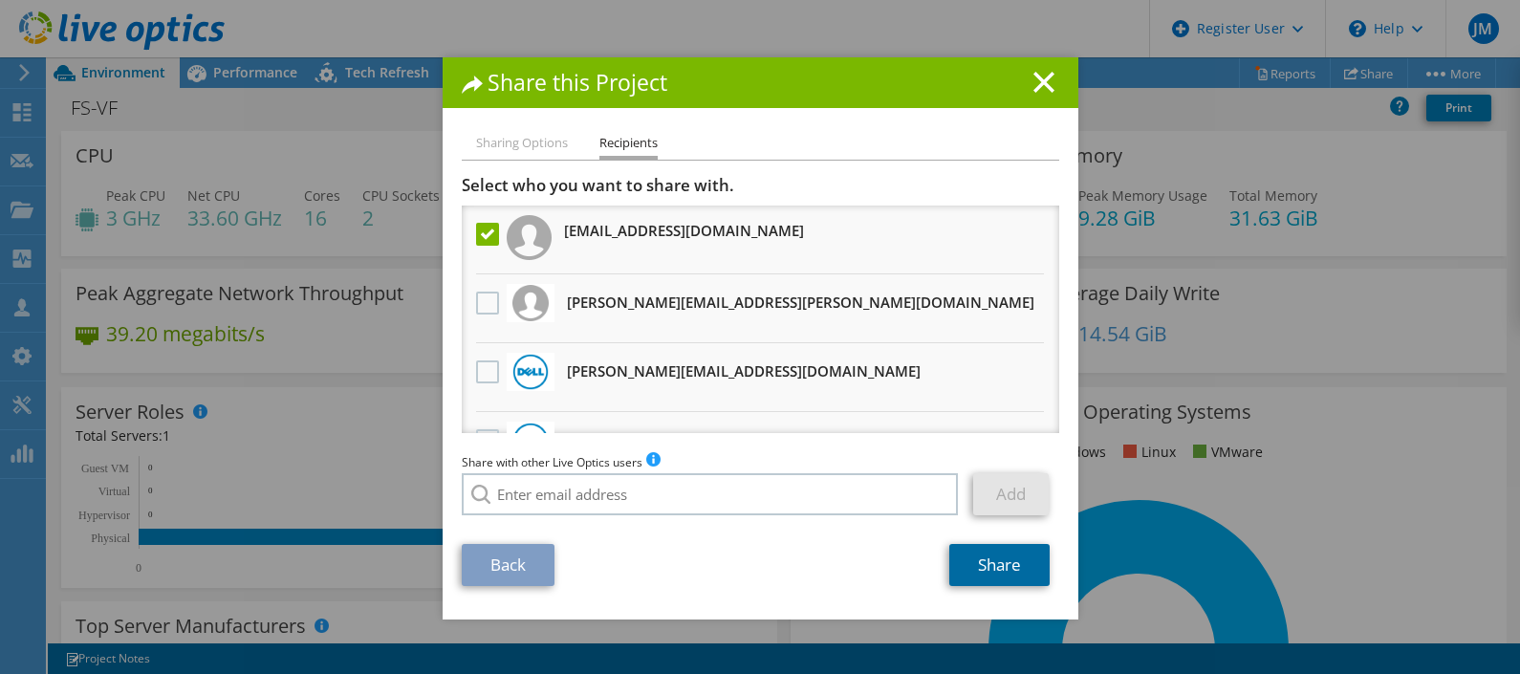
click at [988, 574] on link "Share" at bounding box center [1000, 565] width 100 height 42
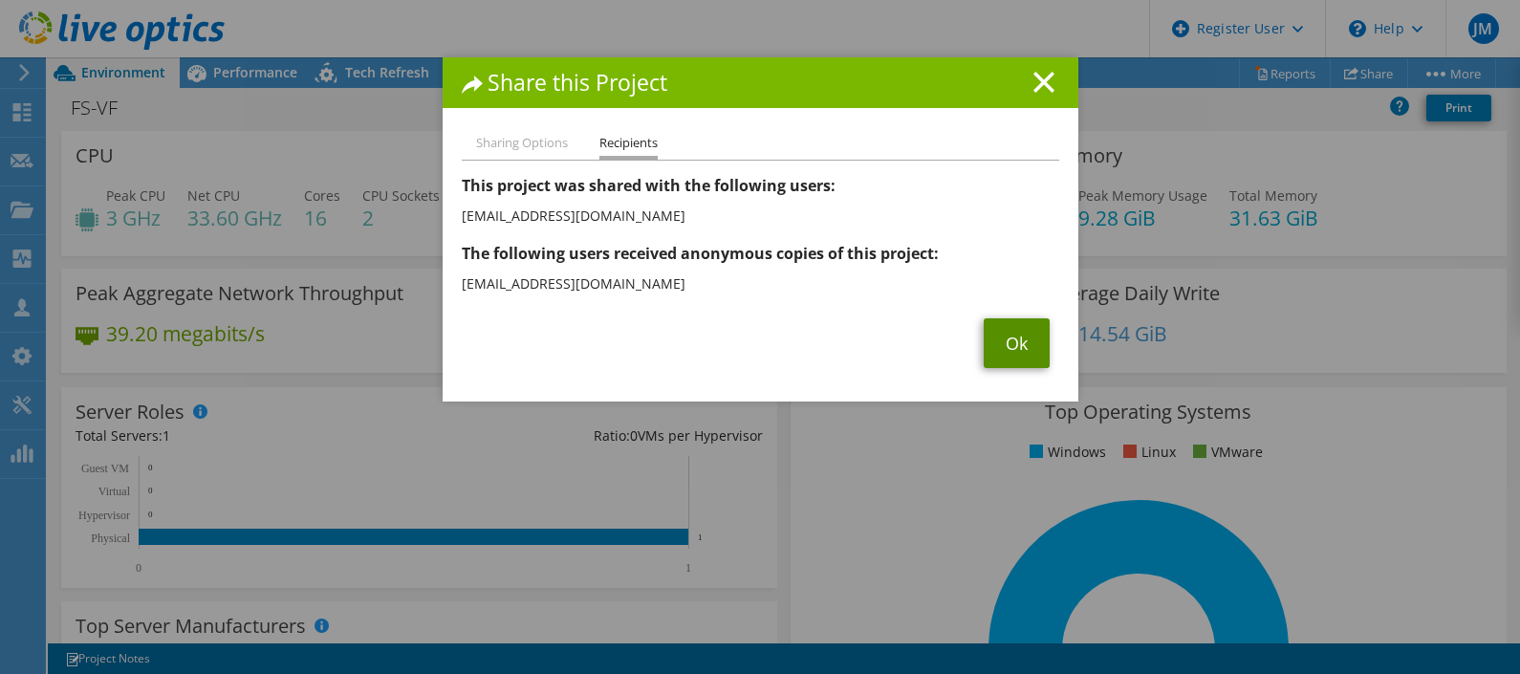
click at [1012, 340] on link "Ok" at bounding box center [1017, 343] width 66 height 50
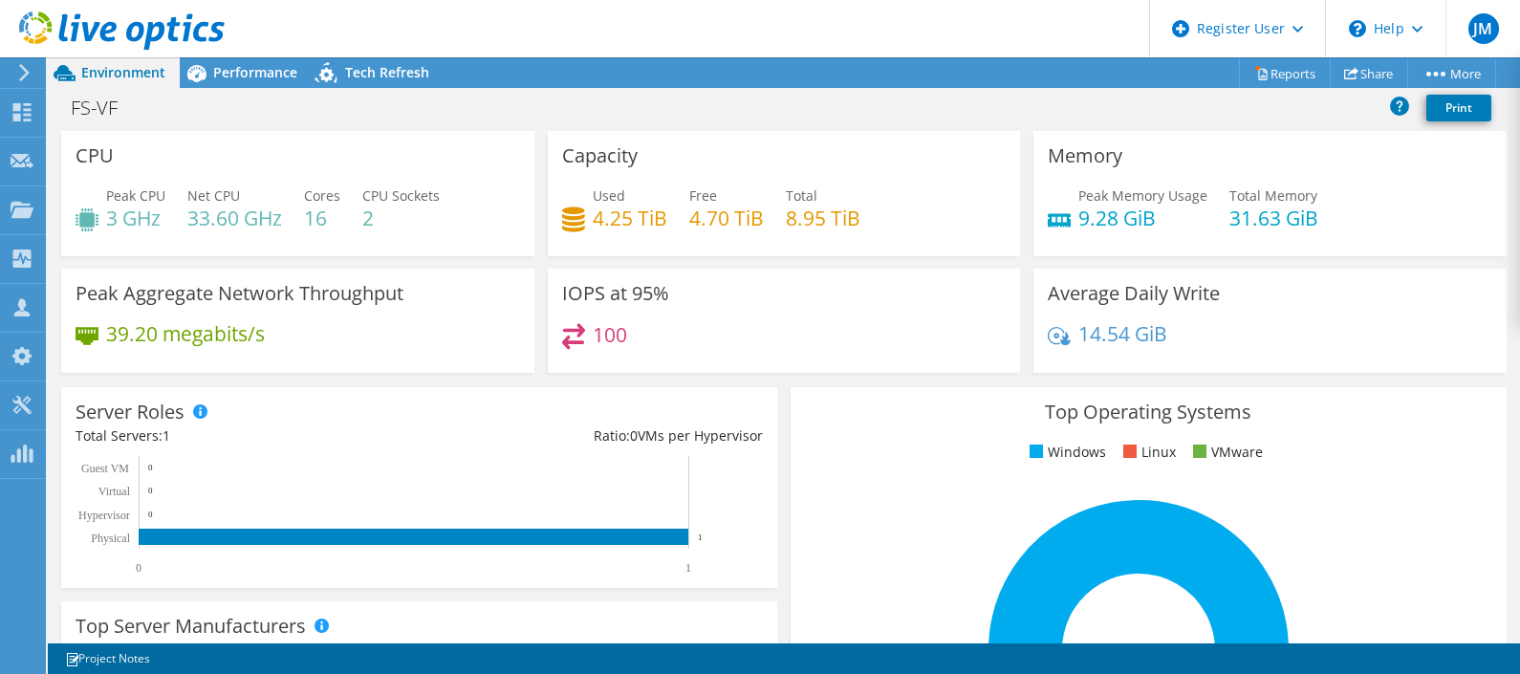
click at [765, 532] on div "Server Roles Physical Servers represent bare metal servers that were targets of…" at bounding box center [419, 487] width 716 height 201
click at [115, 33] on icon at bounding box center [122, 30] width 206 height 39
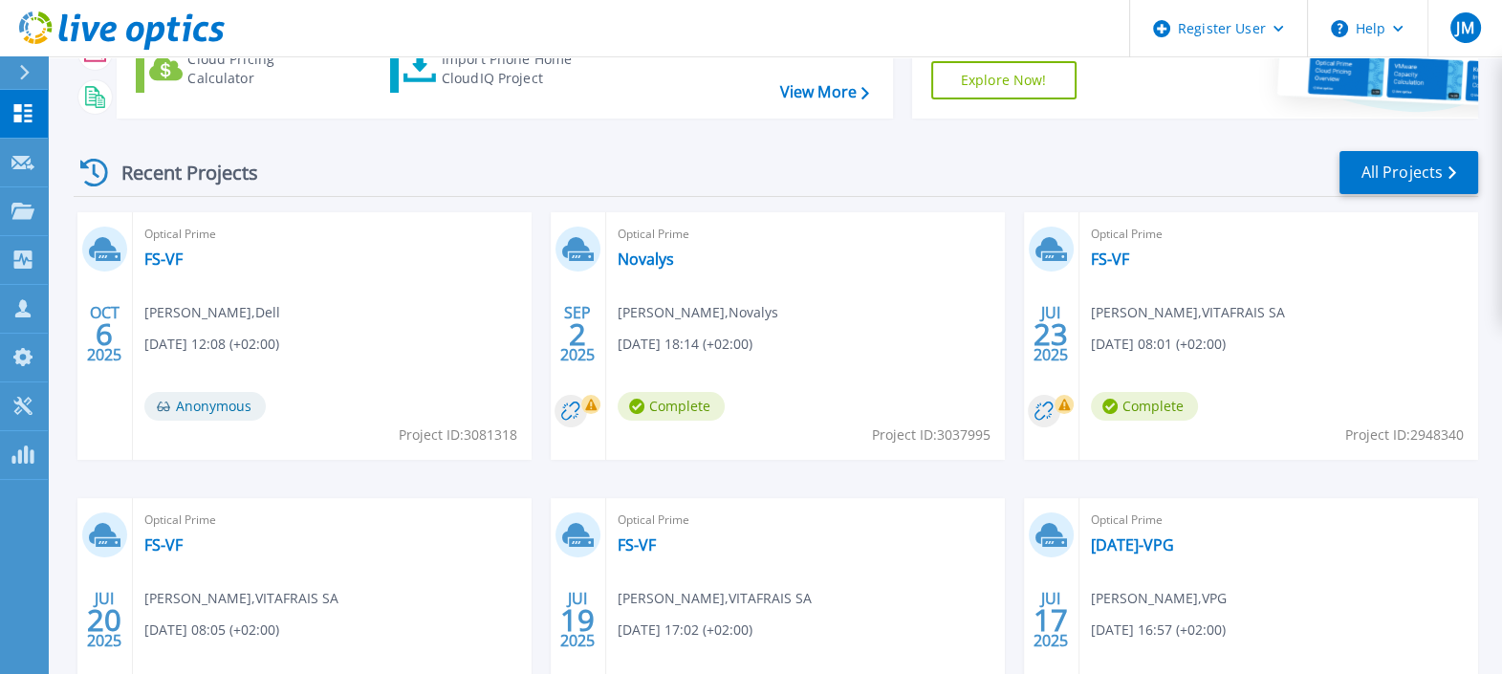
scroll to position [270, 0]
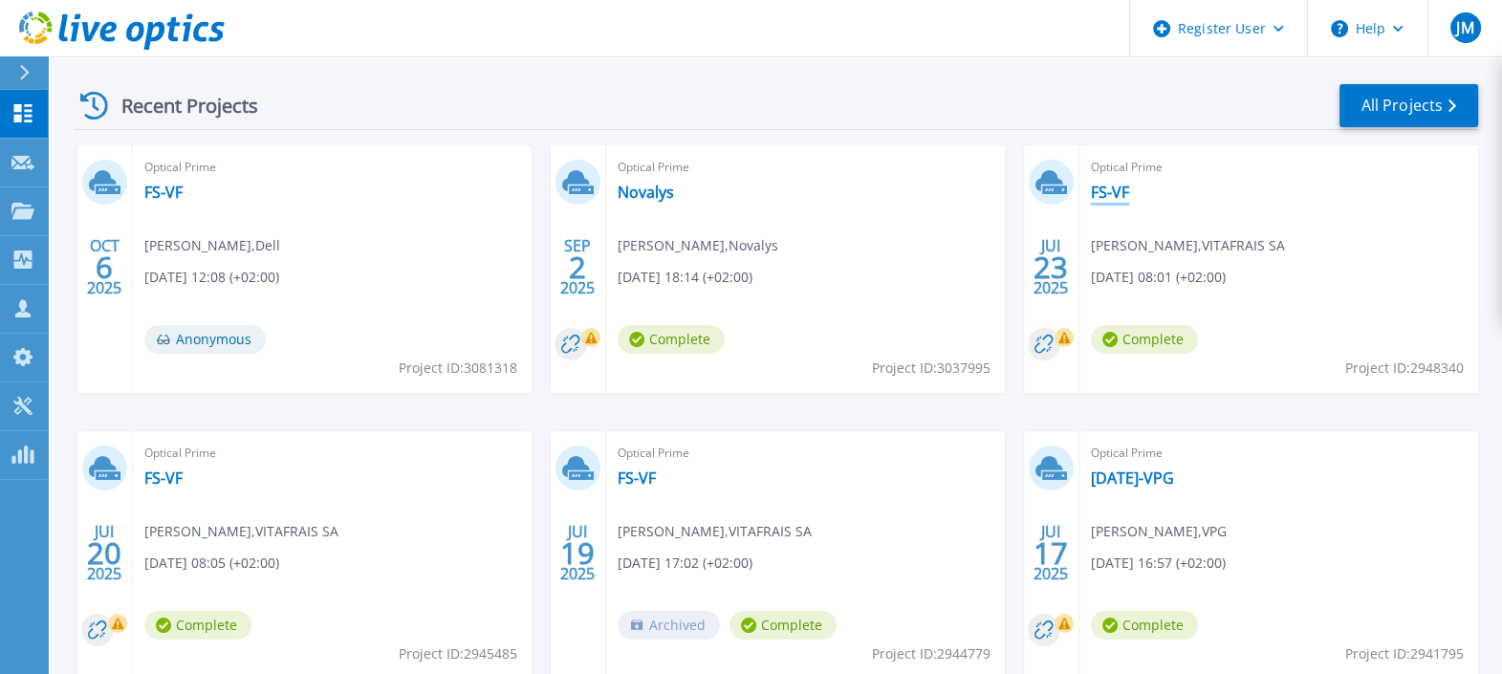
click at [1116, 194] on link "FS-VF" at bounding box center [1110, 192] width 38 height 19
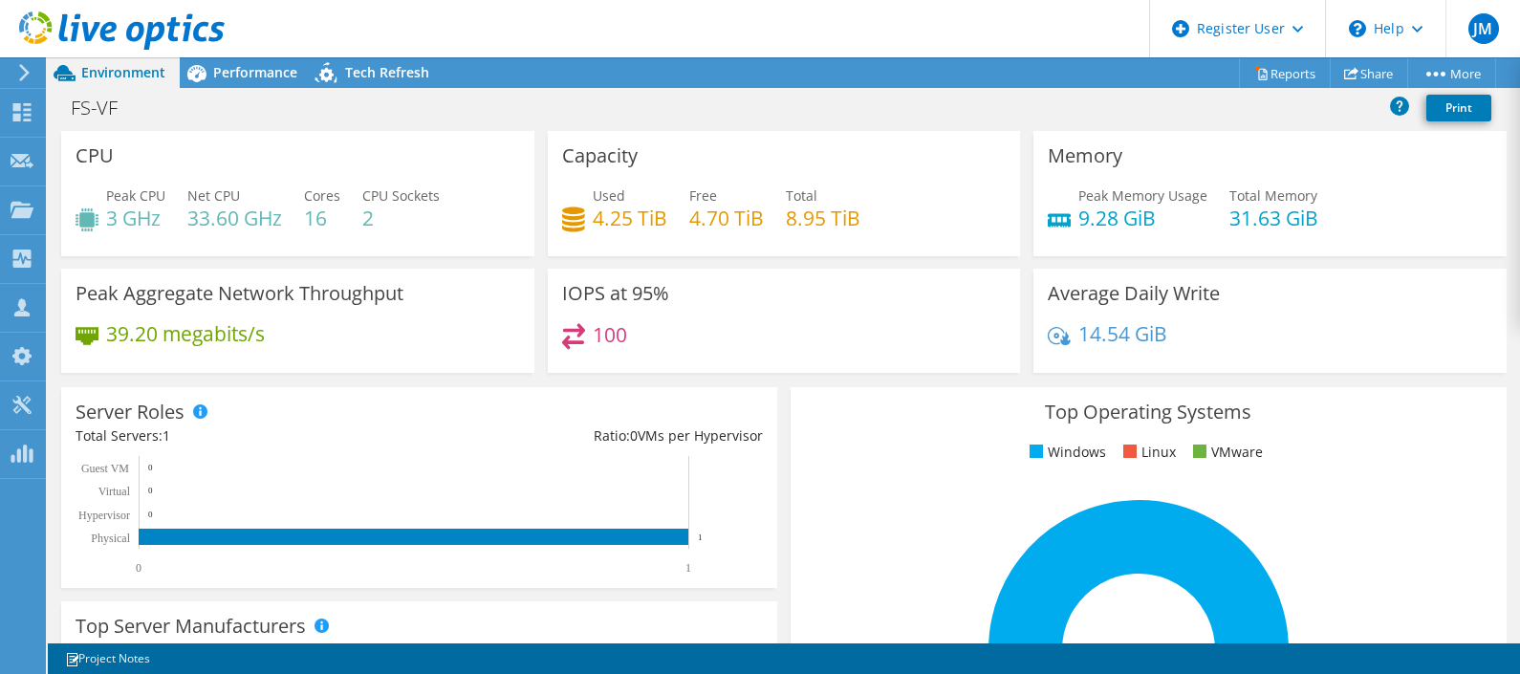
click at [102, 28] on use at bounding box center [122, 30] width 206 height 38
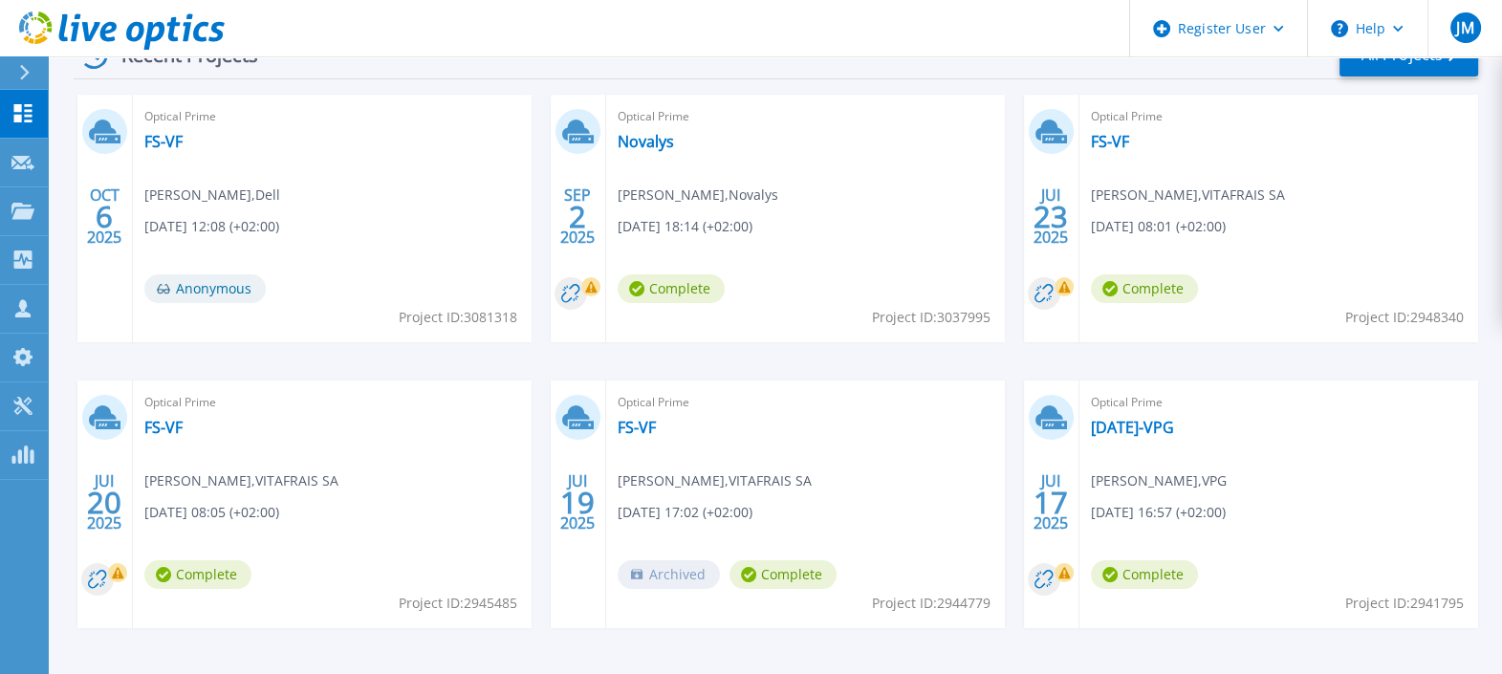
scroll to position [385, 0]
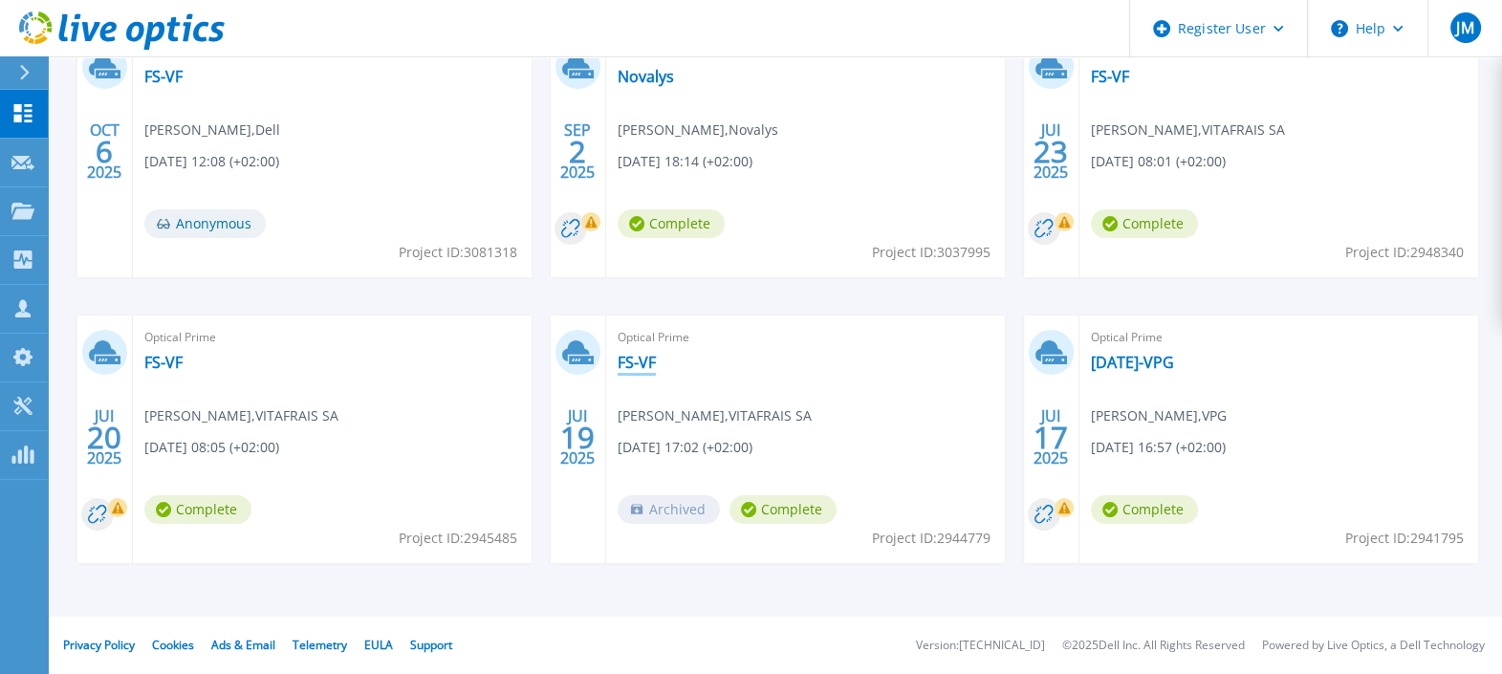
click at [631, 354] on link "FS-VF" at bounding box center [637, 362] width 38 height 19
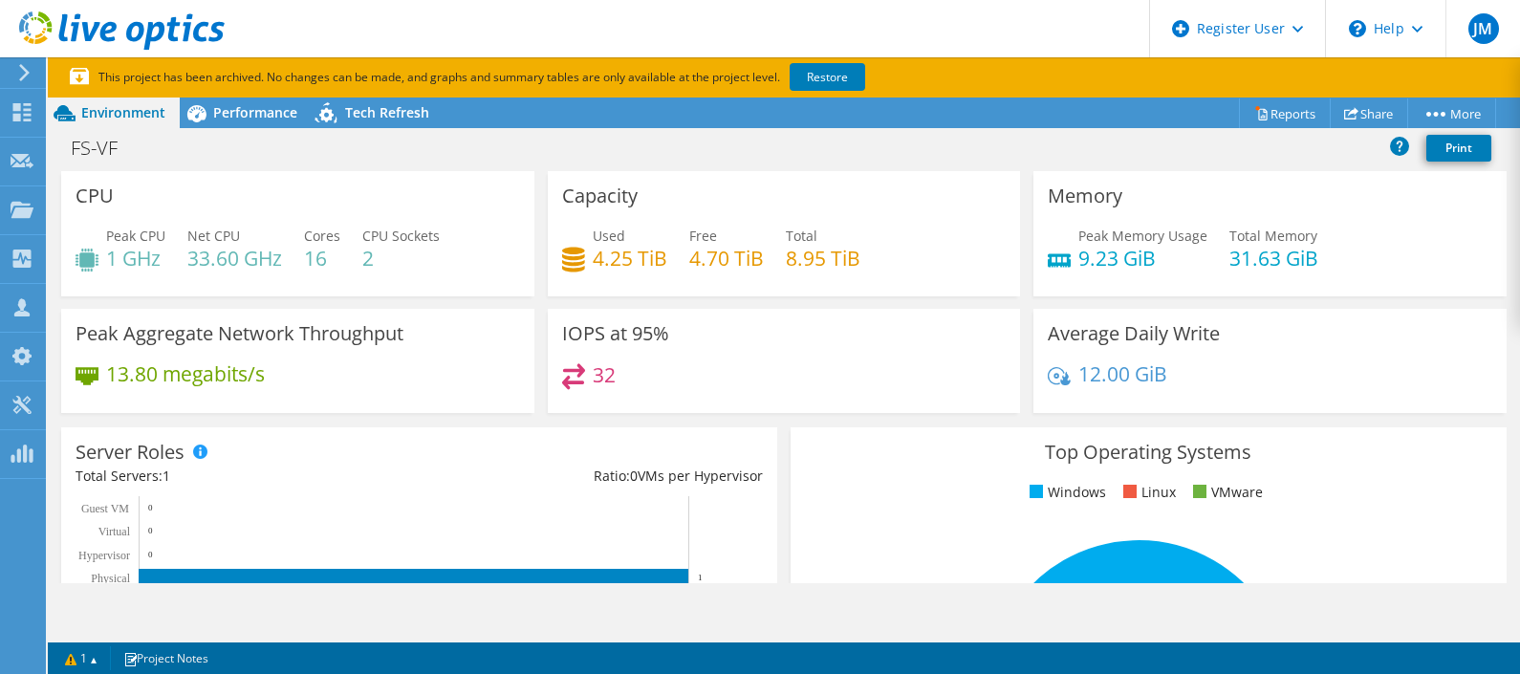
click at [751, 402] on div "32" at bounding box center [784, 383] width 445 height 41
click at [108, 13] on icon at bounding box center [122, 30] width 206 height 39
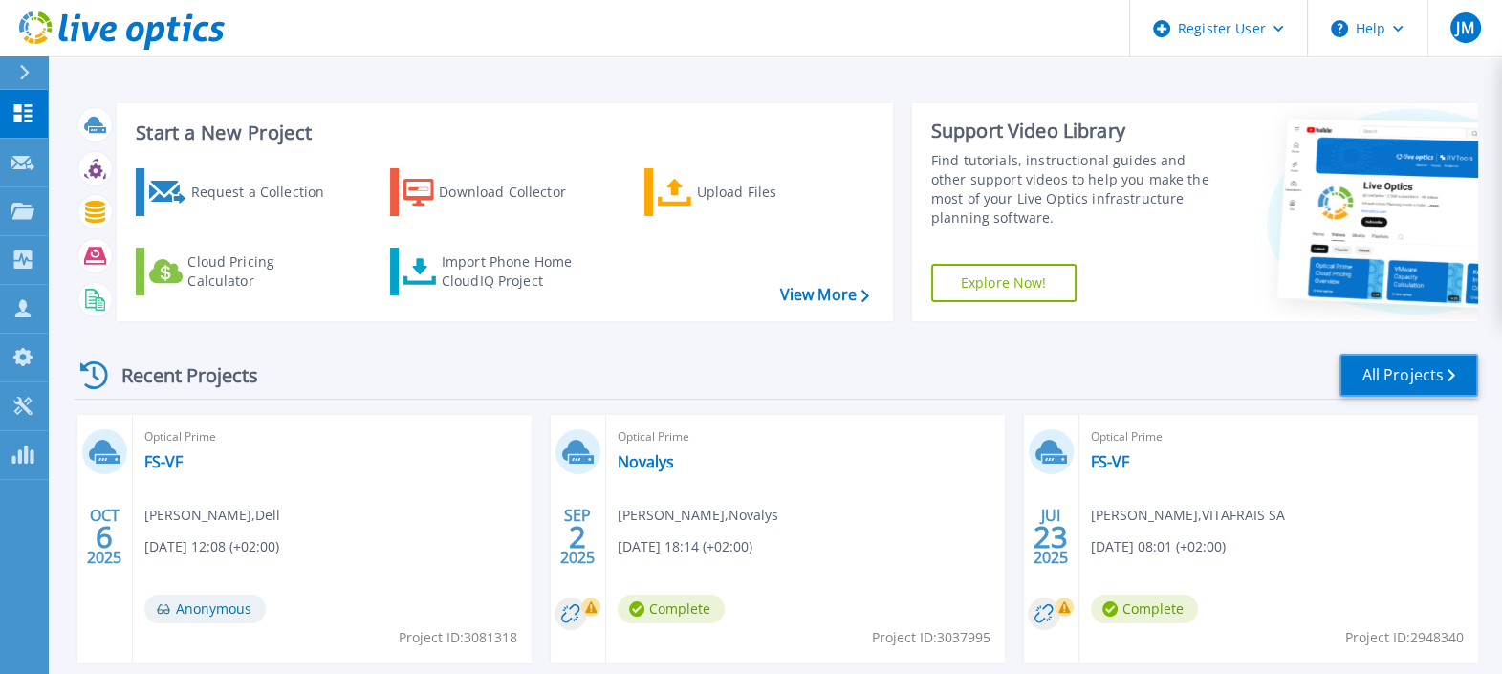
click at [1391, 382] on link "All Projects" at bounding box center [1409, 375] width 139 height 43
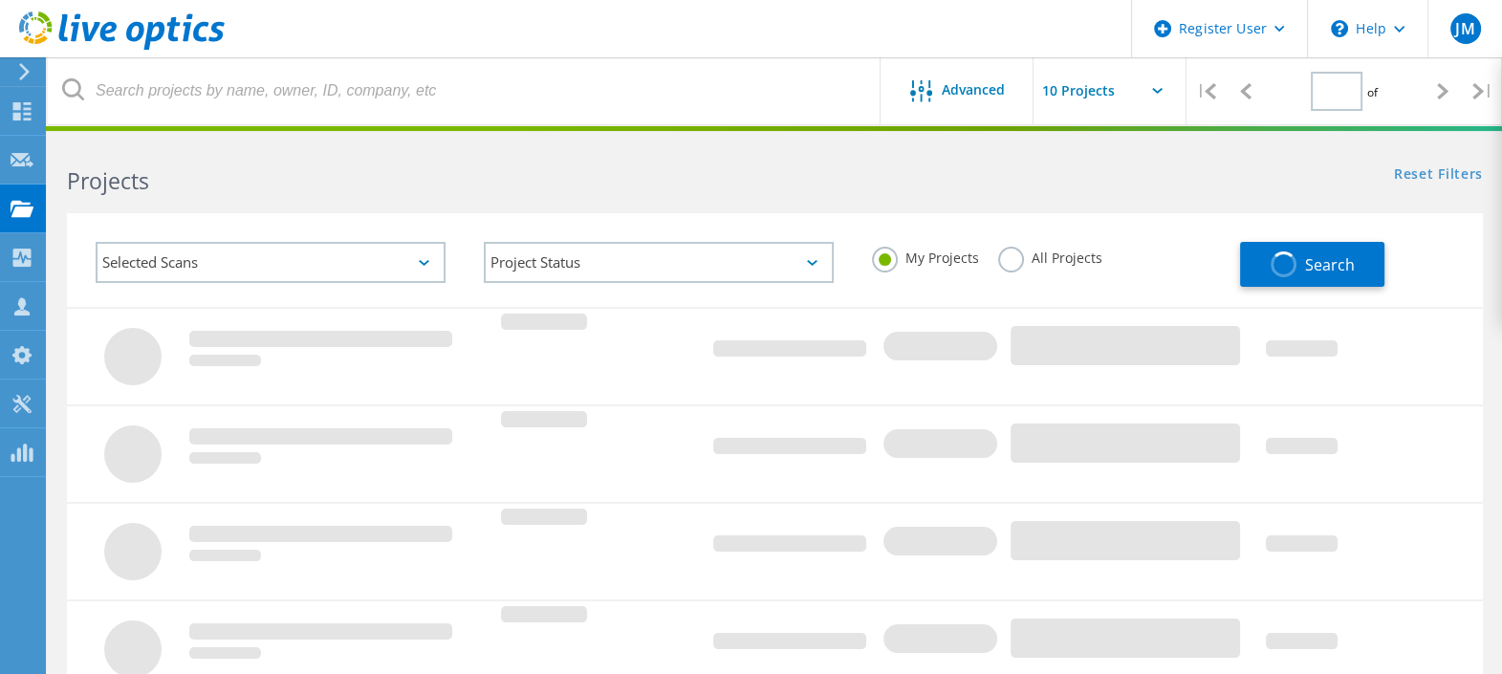
type input "1"
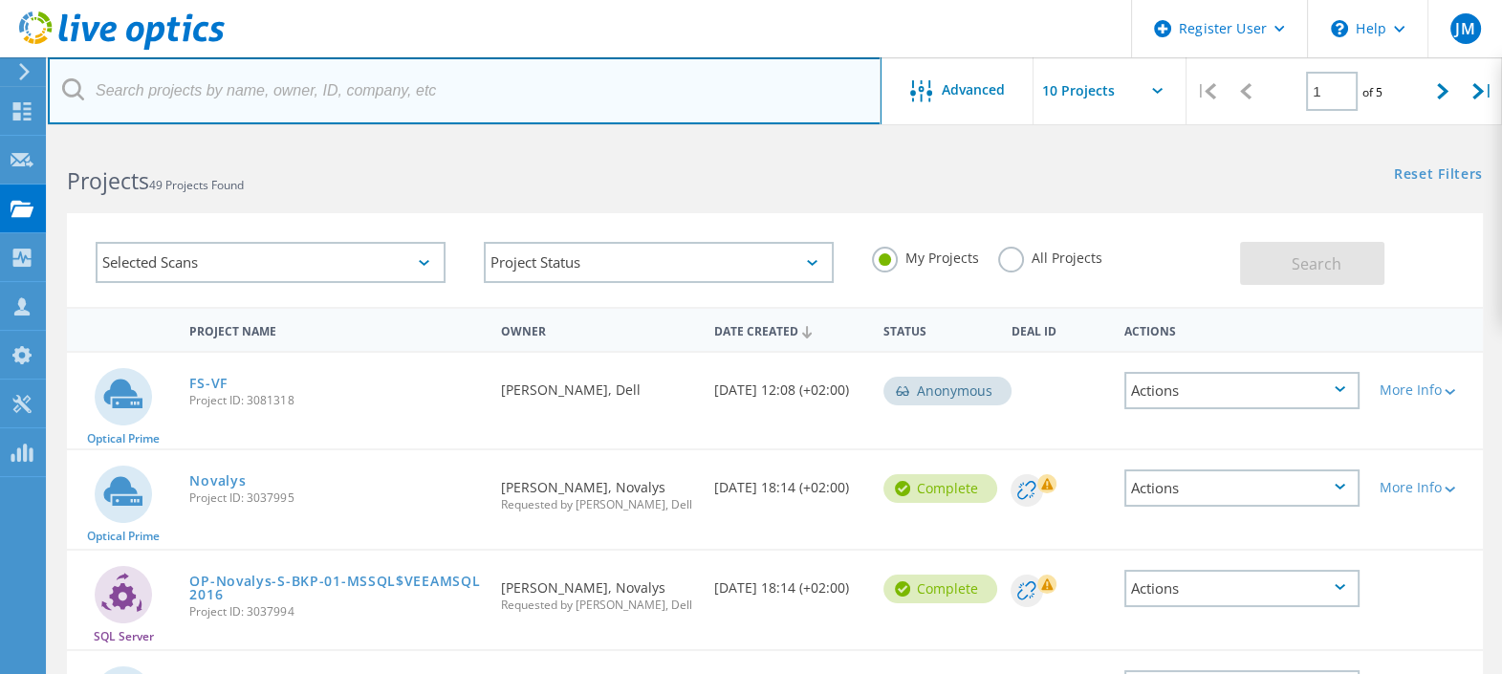
drag, startPoint x: 223, startPoint y: 83, endPoint x: 248, endPoint y: 98, distance: 28.7
click at [248, 98] on input "text" at bounding box center [465, 90] width 834 height 67
type input "rosa"
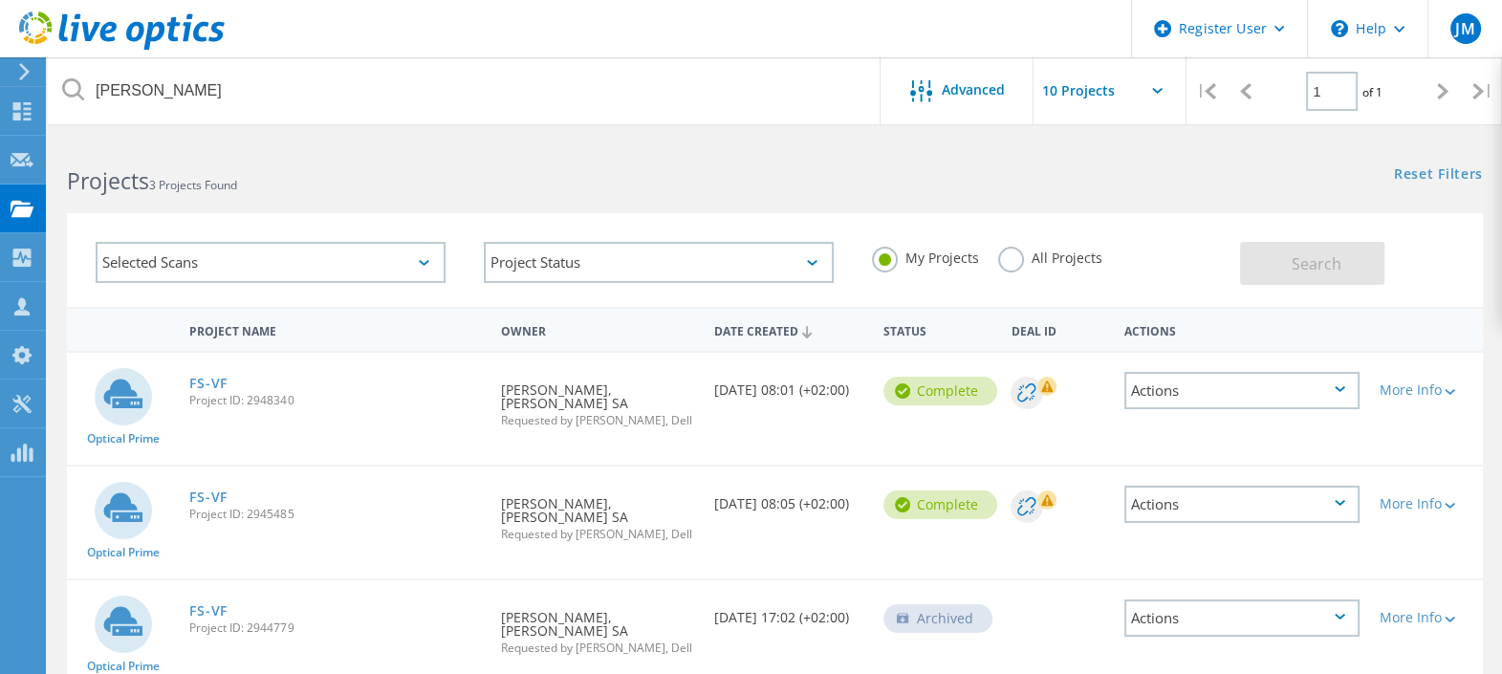
click at [69, 93] on icon at bounding box center [73, 89] width 22 height 22
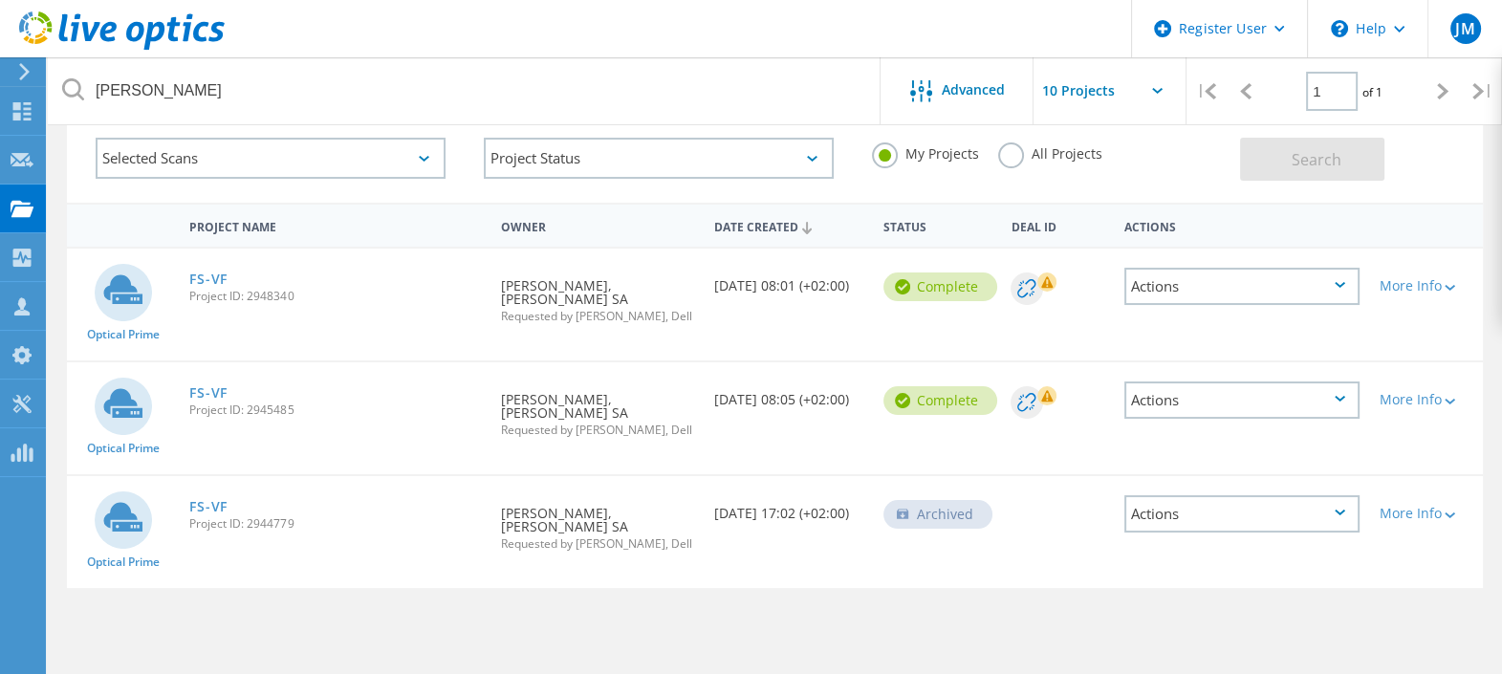
scroll to position [109, 0]
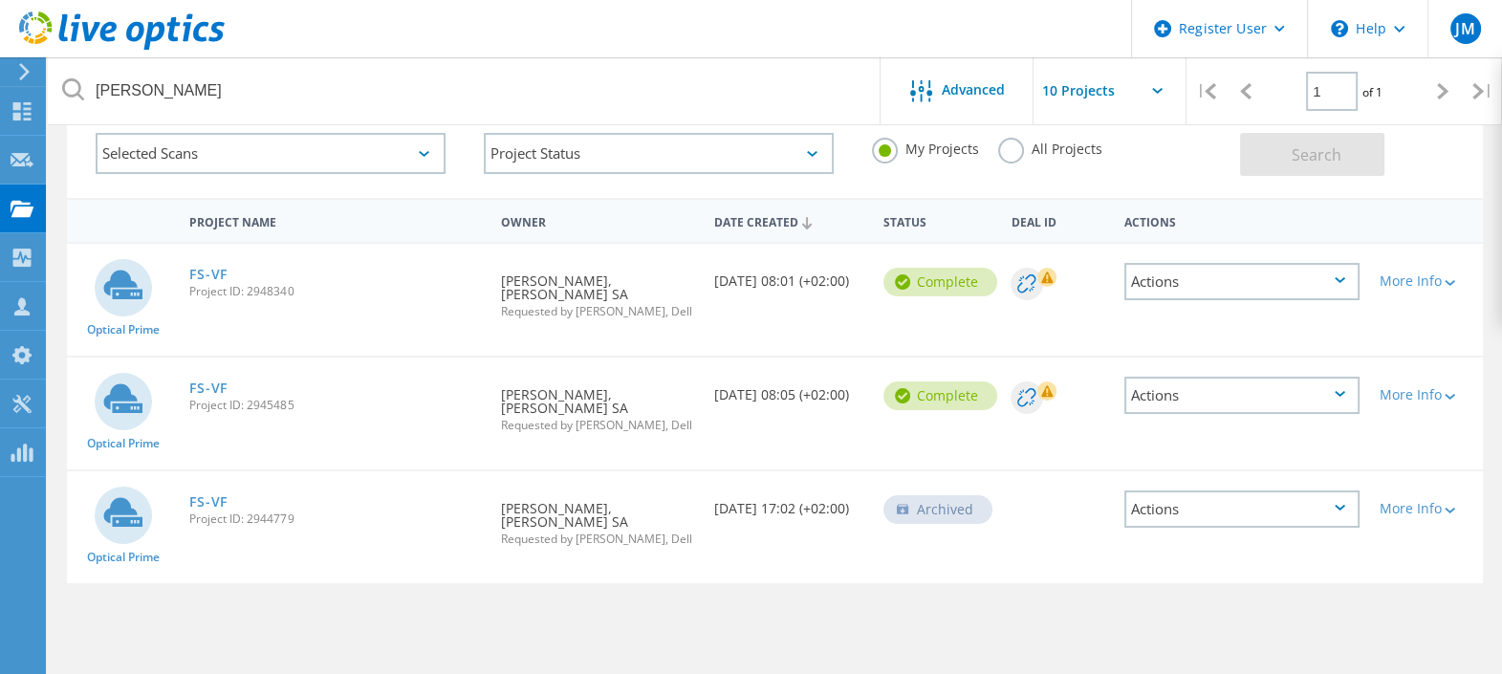
click at [1014, 146] on label "All Projects" at bounding box center [1050, 147] width 104 height 18
click at [0, 0] on input "All Projects" at bounding box center [0, 0] width 0 height 0
click at [1289, 140] on button "Search" at bounding box center [1312, 154] width 144 height 43
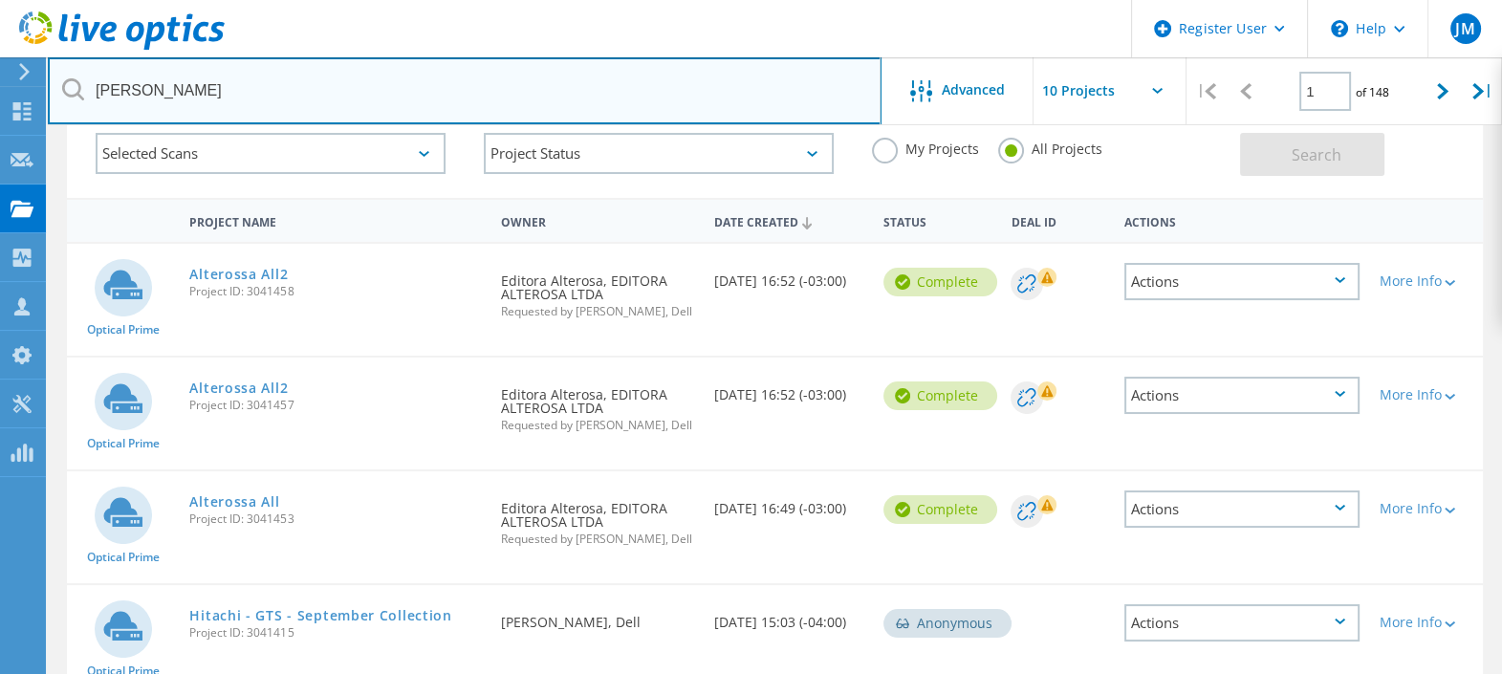
click at [176, 91] on input "rosa" at bounding box center [465, 90] width 834 height 67
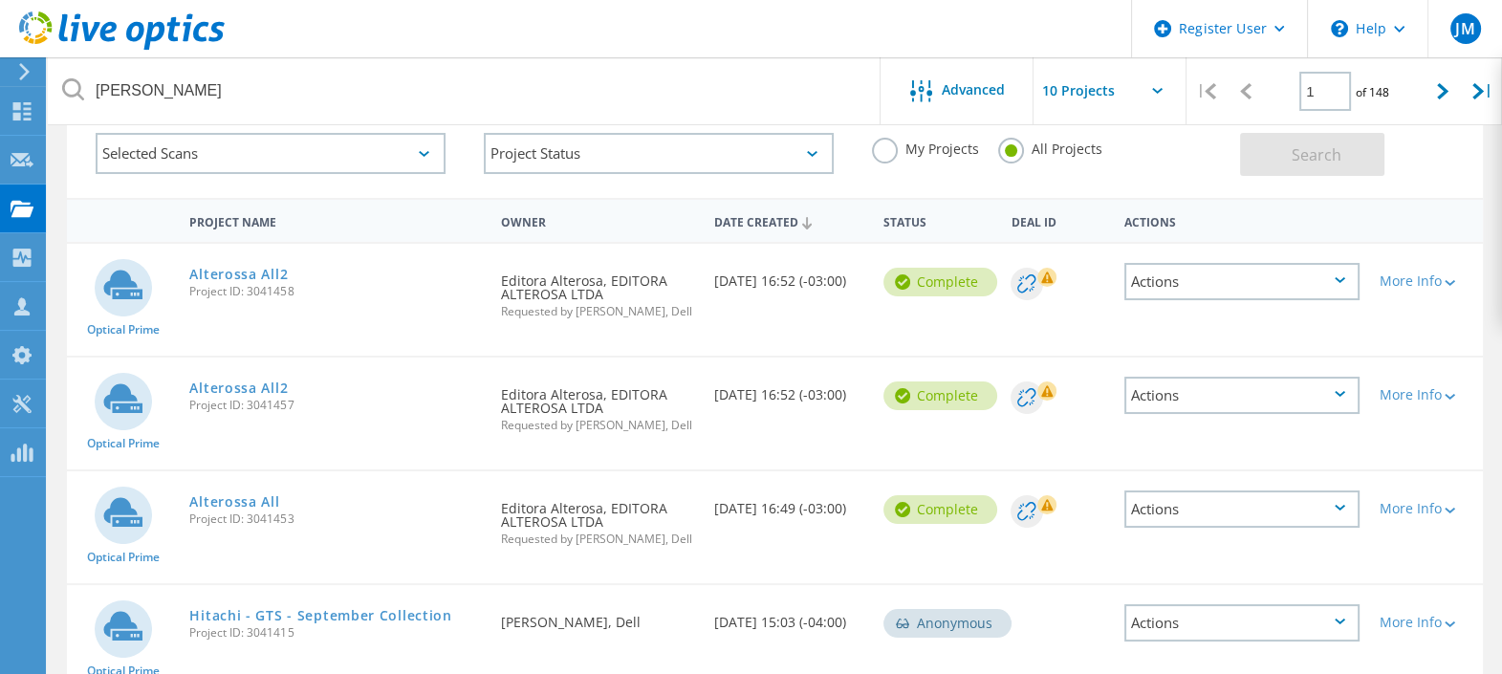
click at [876, 146] on label "My Projects" at bounding box center [925, 147] width 107 height 18
click at [0, 0] on input "My Projects" at bounding box center [0, 0] width 0 height 0
click at [1300, 148] on span "Search" at bounding box center [1317, 154] width 50 height 21
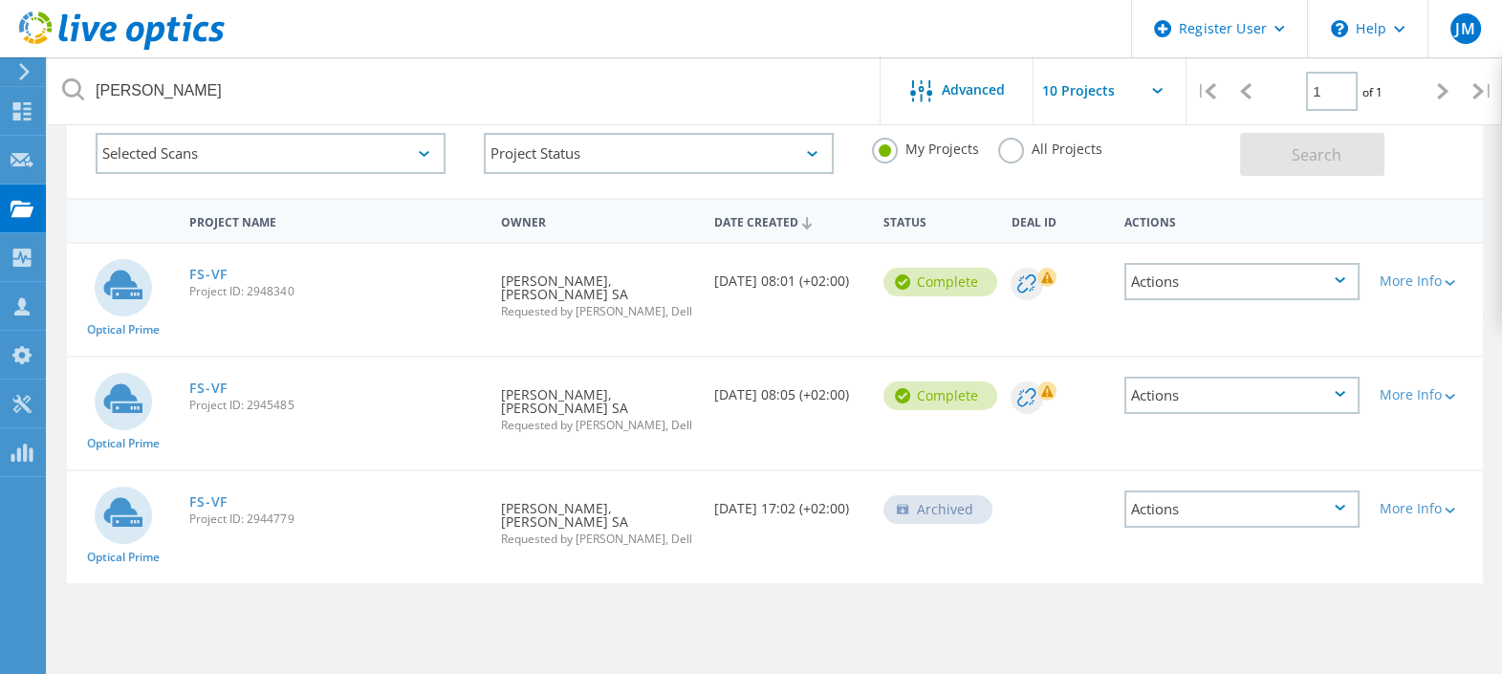
click at [161, 30] on use at bounding box center [122, 30] width 206 height 38
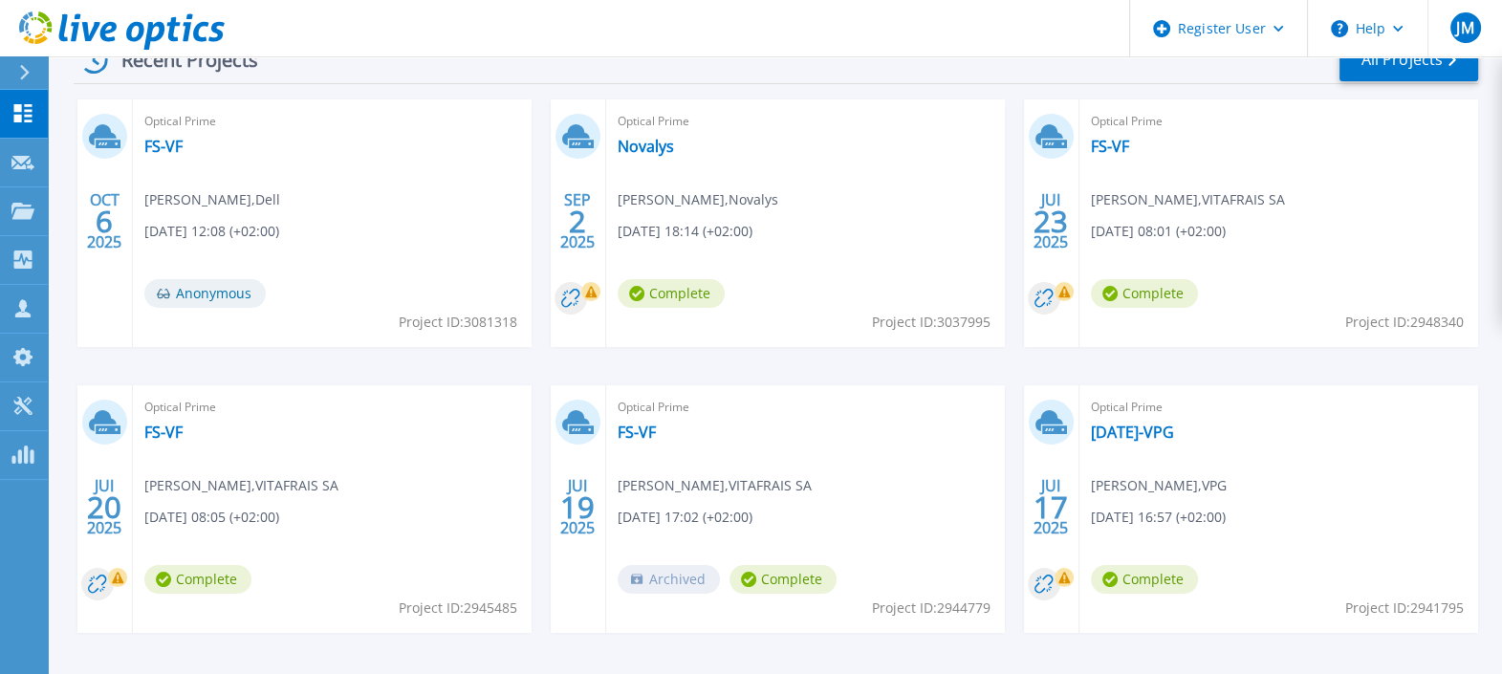
scroll to position [314, 0]
